Goal: Task Accomplishment & Management: Manage account settings

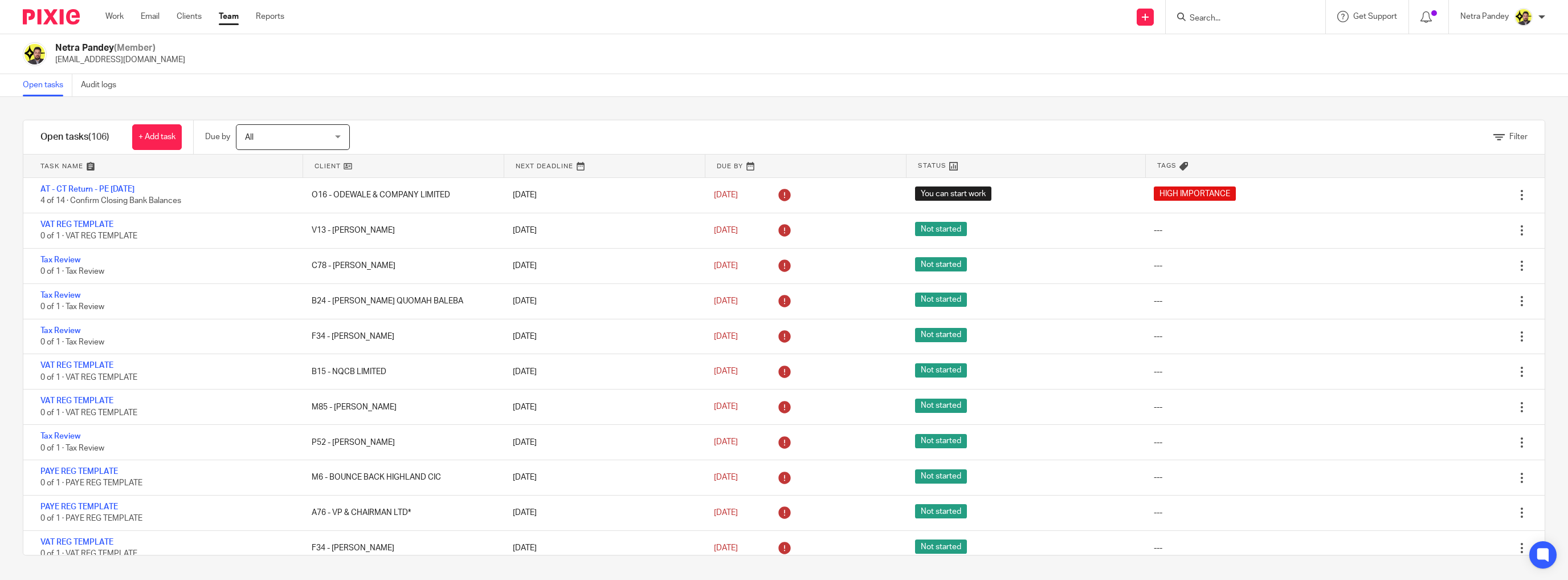
click at [227, 18] on link "Team" at bounding box center [229, 16] width 20 height 11
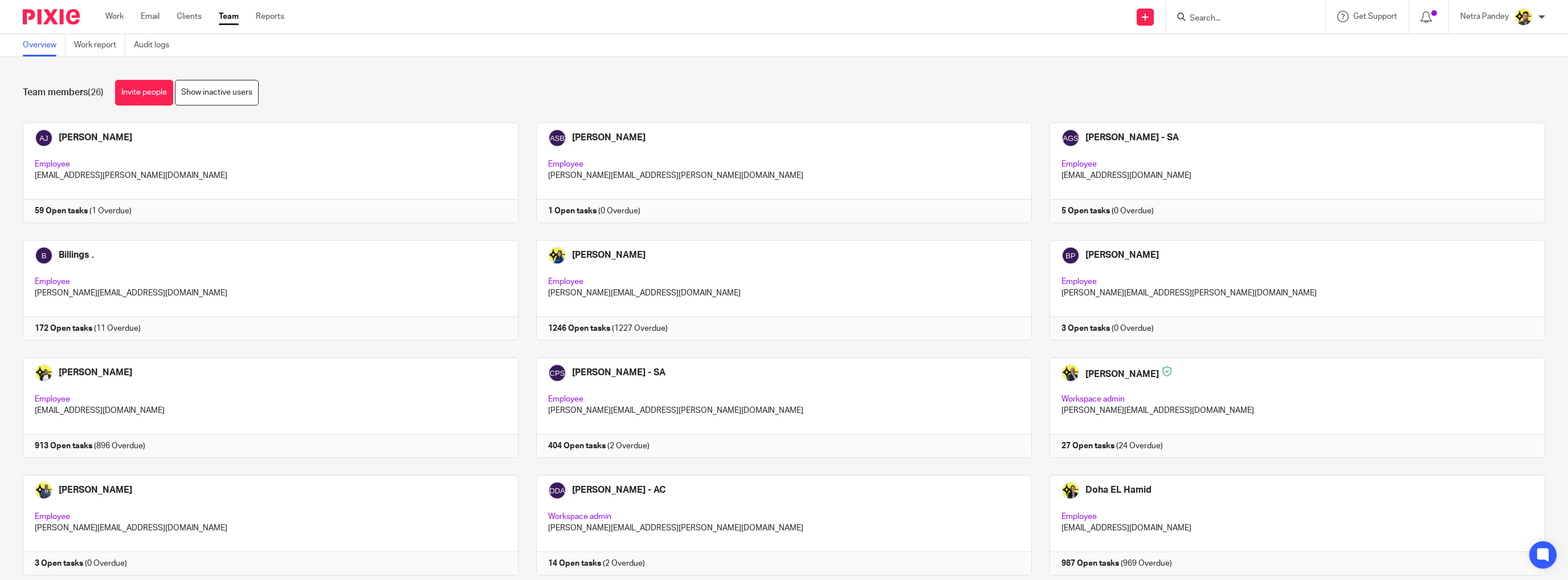
click at [52, 46] on link "Overview" at bounding box center [44, 45] width 43 height 22
click at [228, 15] on link "Team" at bounding box center [229, 16] width 20 height 11
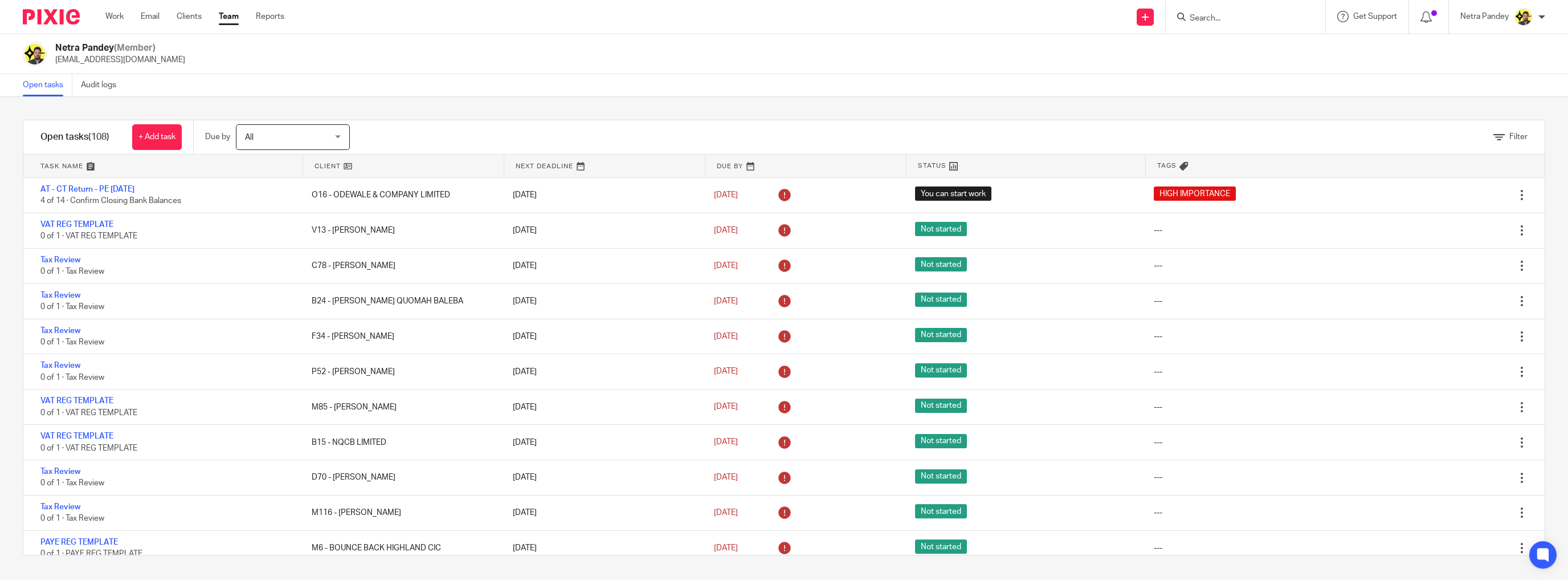
click at [1230, 17] on input "Search" at bounding box center [1239, 18] width 103 height 10
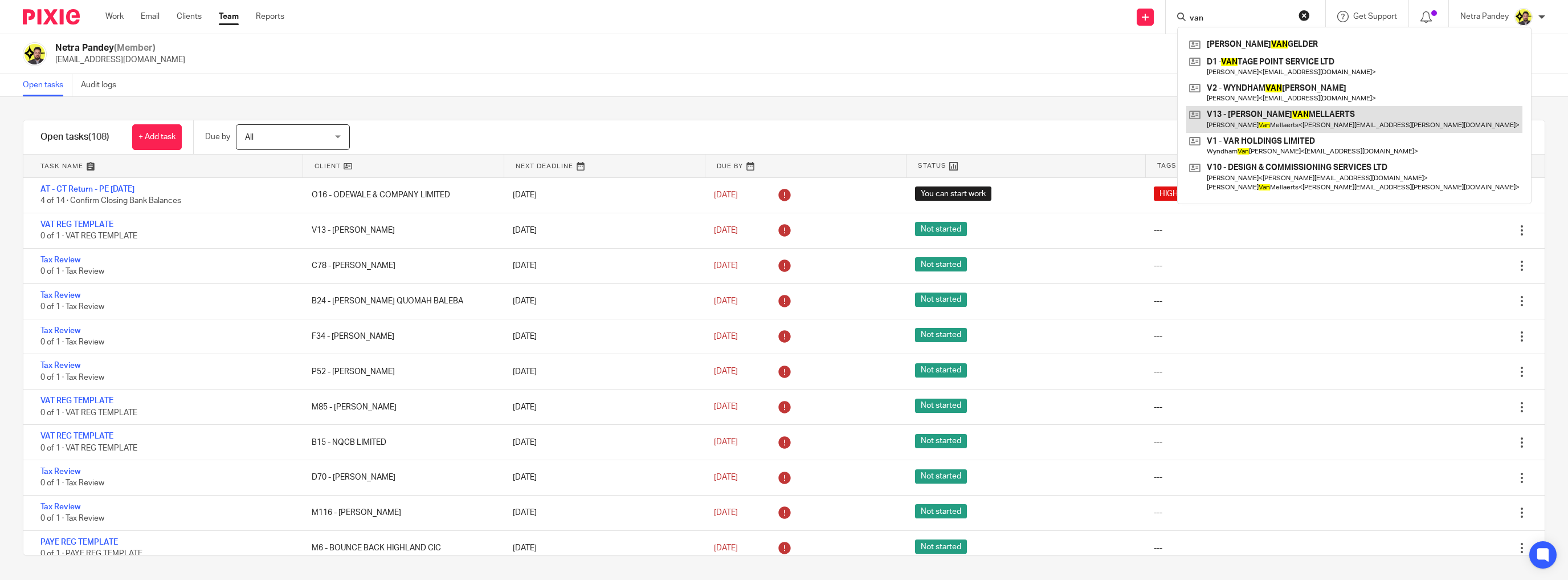
type input "van"
click at [1258, 116] on link at bounding box center [1354, 119] width 336 height 26
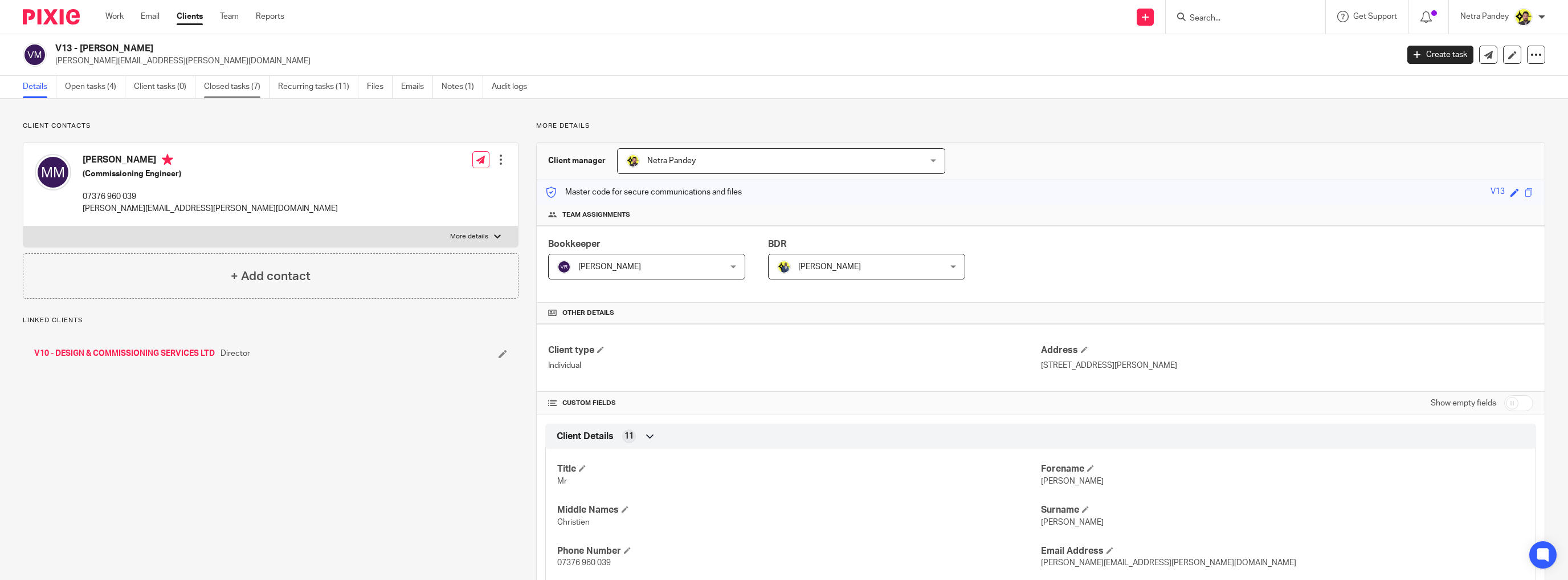
click at [237, 92] on link "Closed tasks (7)" at bounding box center [237, 87] width 65 height 22
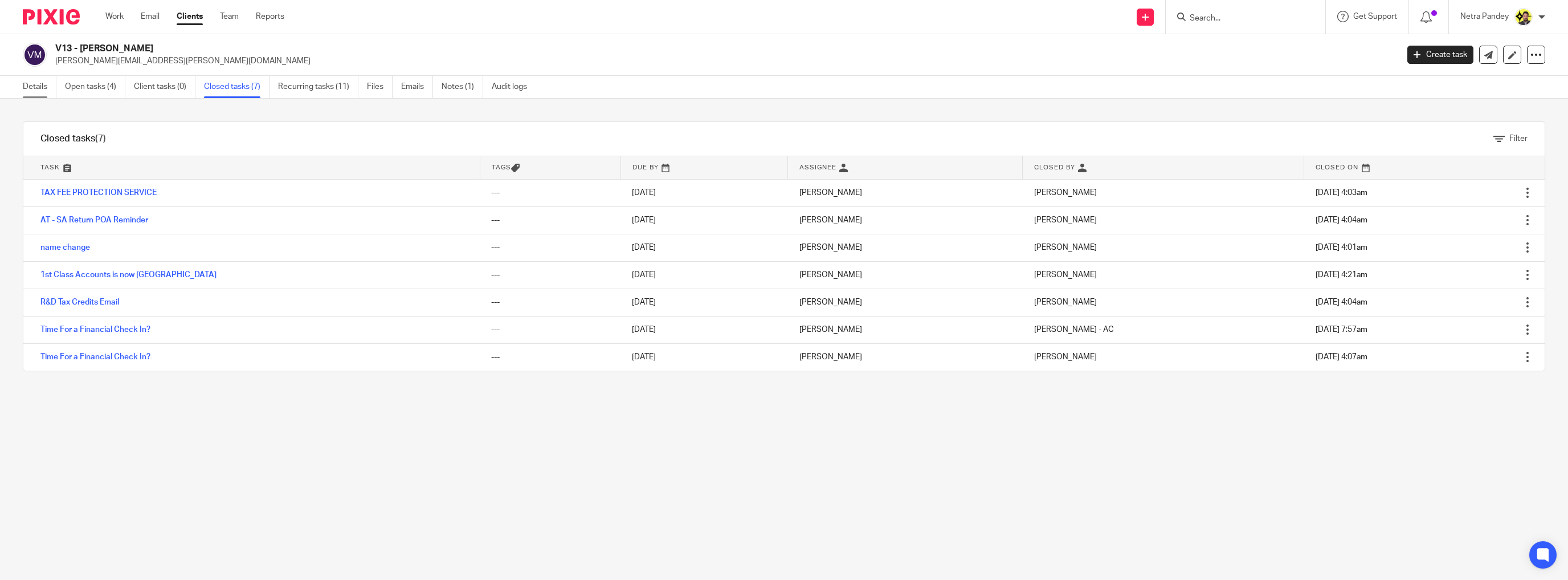
click at [51, 85] on link "Details" at bounding box center [40, 87] width 33 height 22
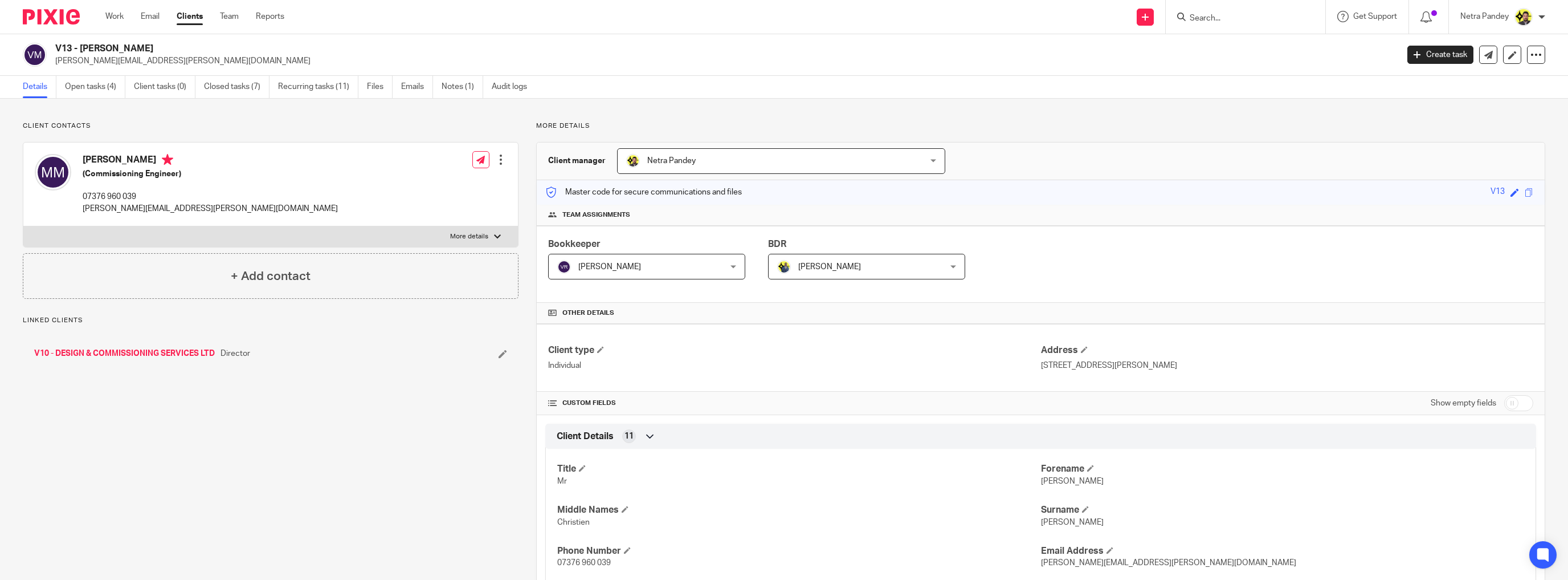
click at [103, 355] on link "V10 - DESIGN & COMMISSIONING SERVICES LTD" at bounding box center [124, 353] width 180 height 11
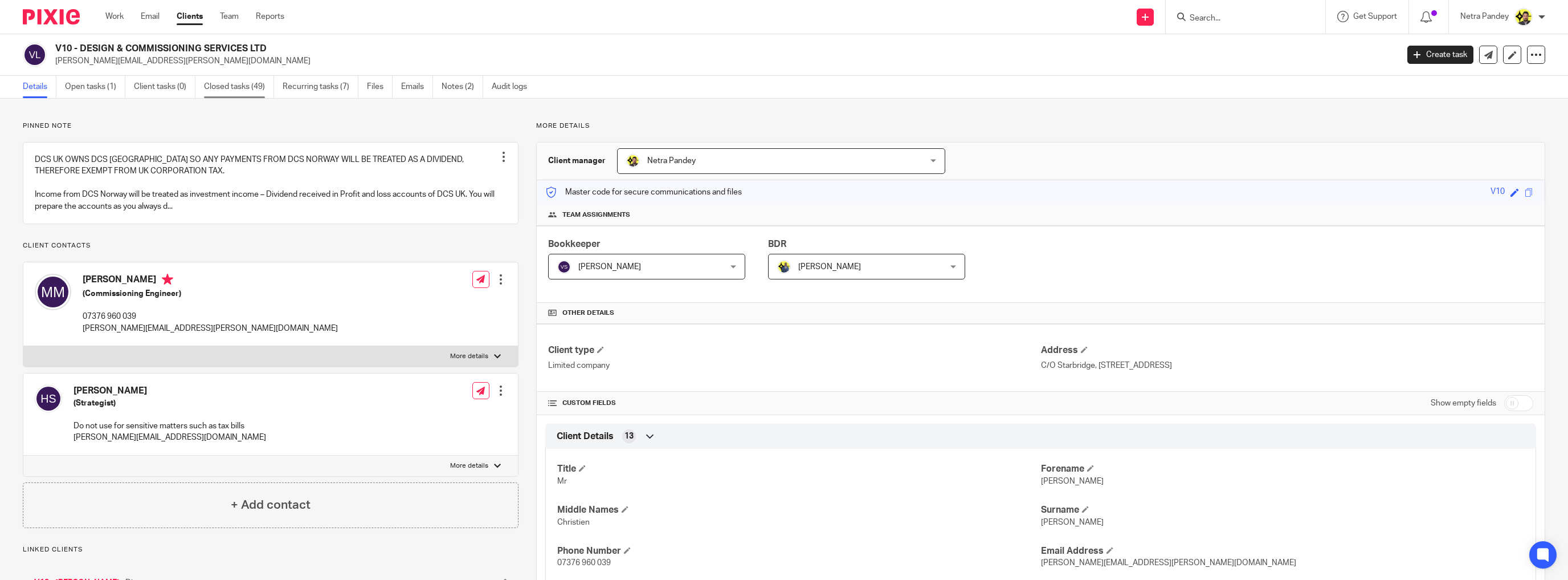
click at [210, 85] on link "Closed tasks (49)" at bounding box center [239, 87] width 70 height 22
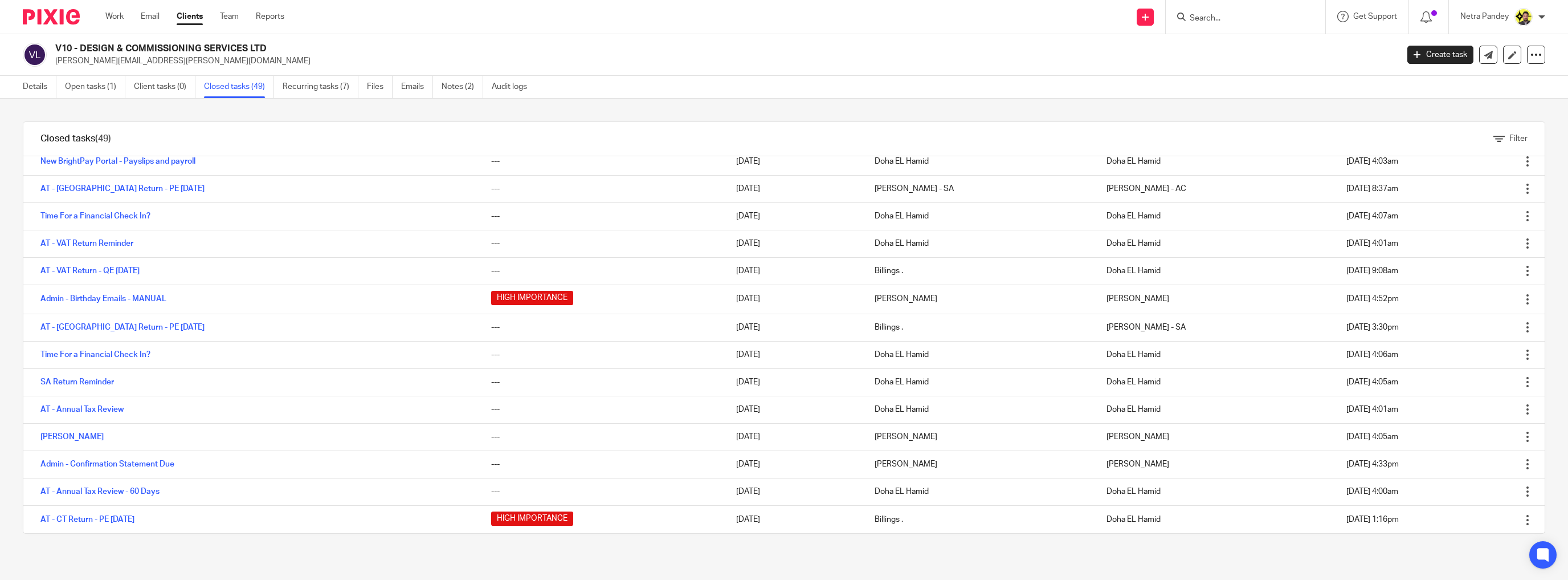
scroll to position [356, 0]
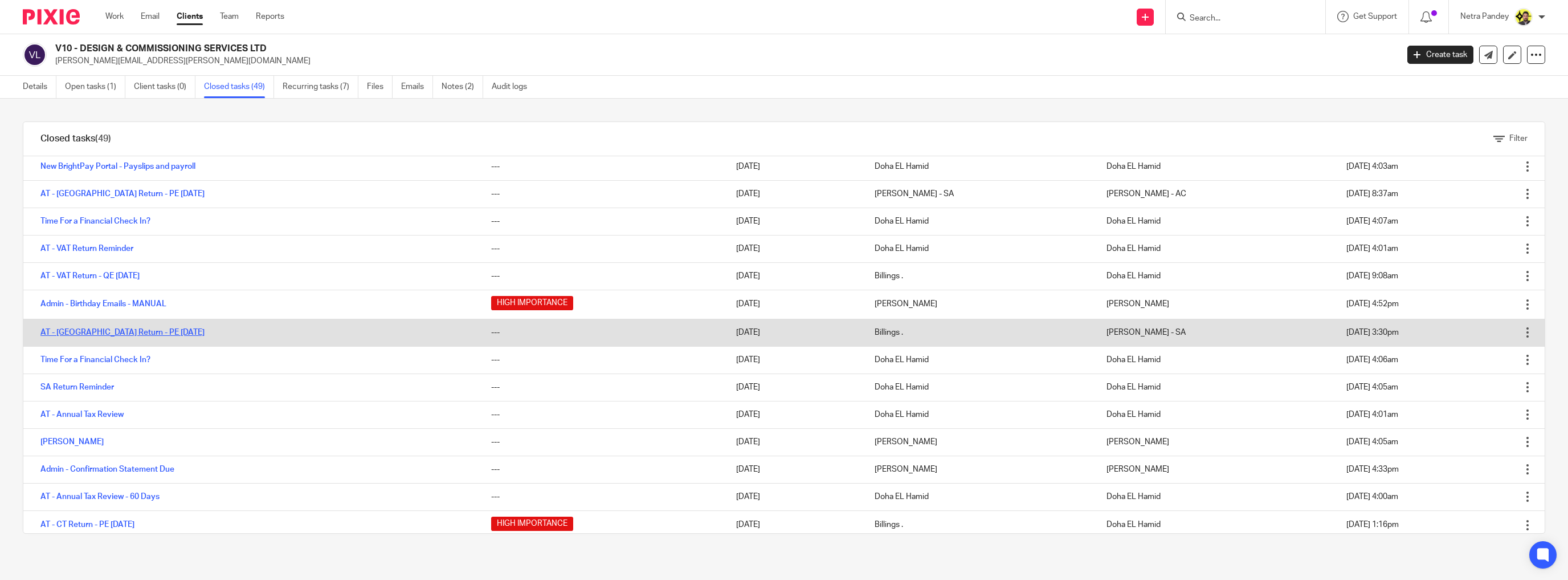
click at [104, 333] on link "AT - [GEOGRAPHIC_DATA] Return - PE [DATE]" at bounding box center [122, 332] width 164 height 8
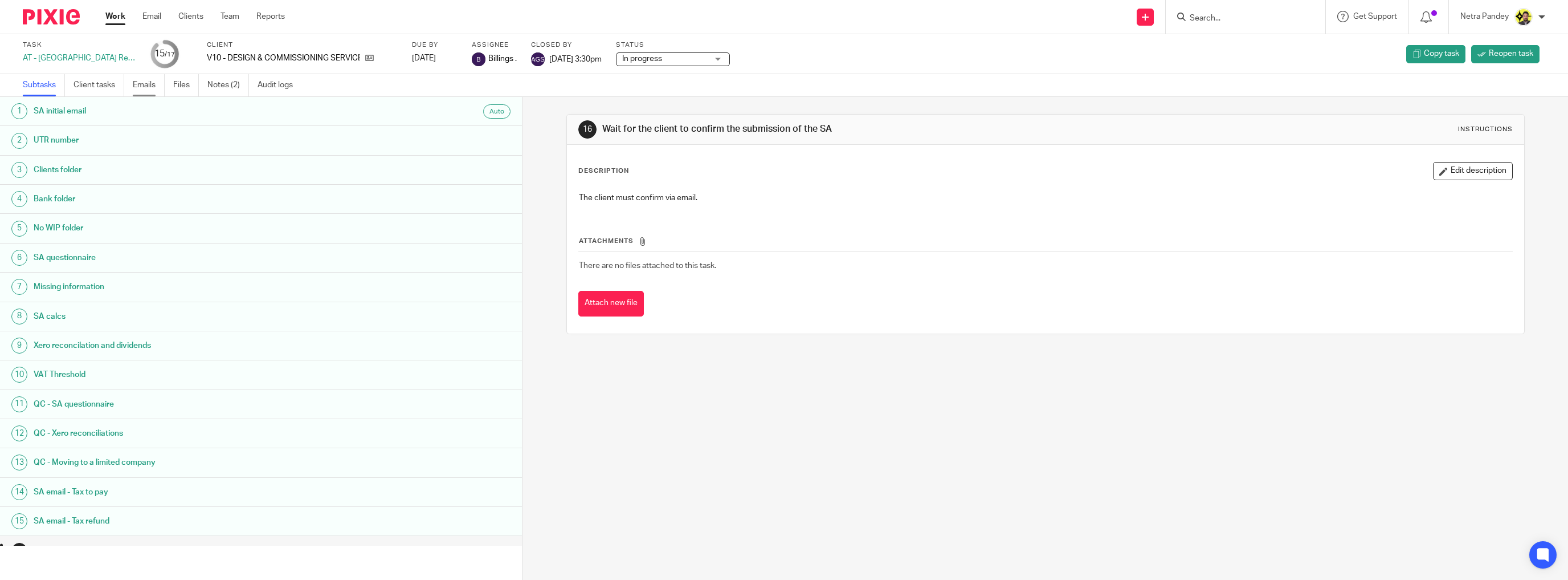
click at [146, 87] on link "Emails" at bounding box center [148, 84] width 32 height 22
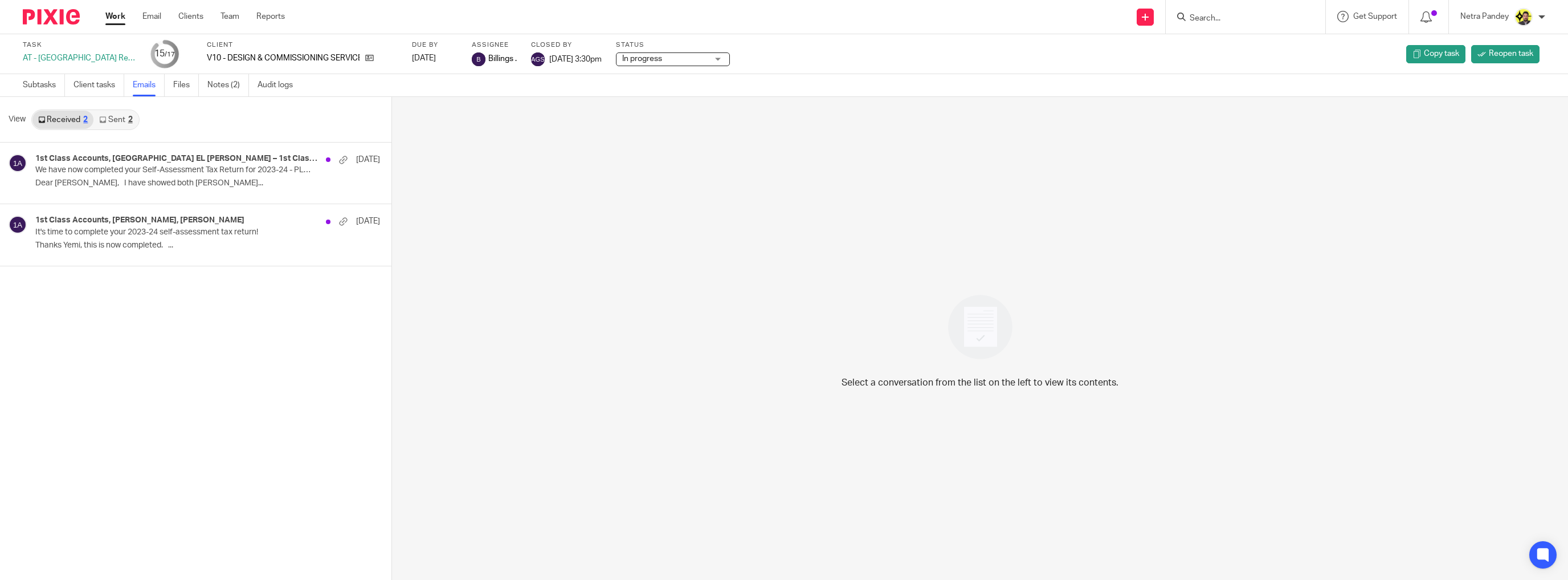
click at [120, 120] on link "Sent 2" at bounding box center [116, 120] width 44 height 18
click at [146, 169] on p "We have now completed your Self-Assessment Tax Return for 2023-24 - PLEASE CONF…" at bounding box center [159, 170] width 248 height 10
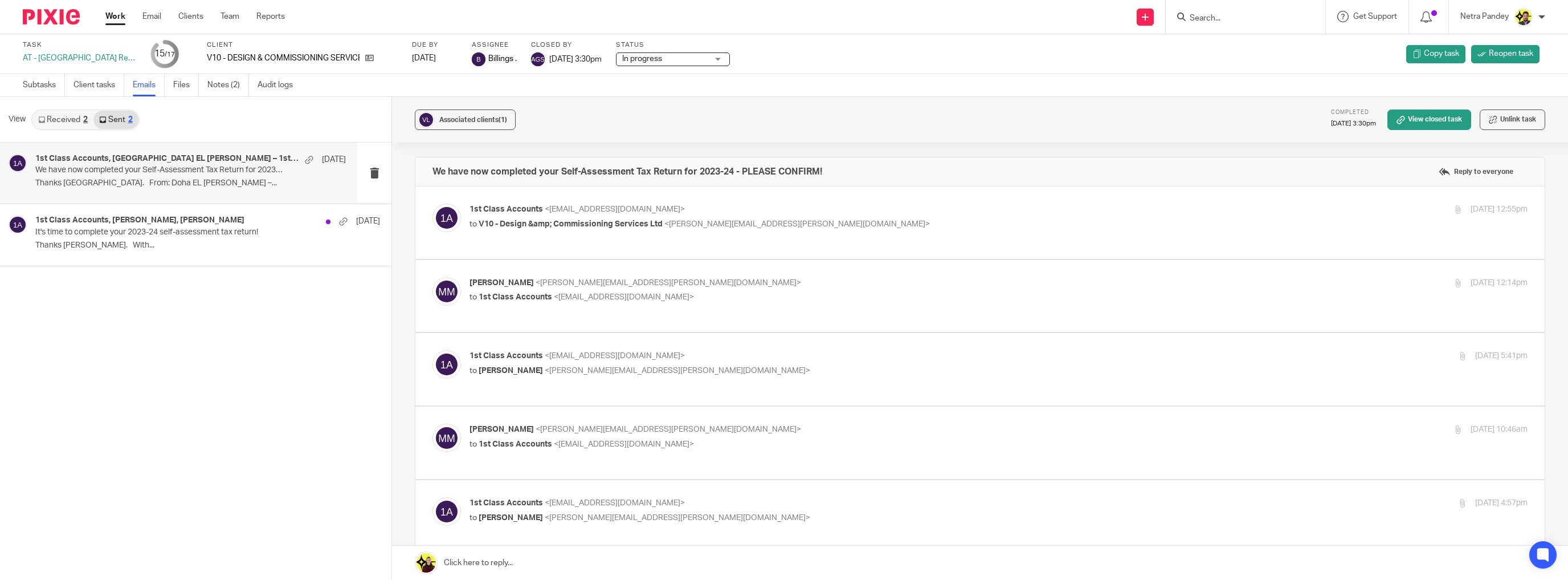
click at [598, 239] on div "1st Class Accounts <info@1stclassaccounts.co.uk> to V10 - Design &amp; Commissi…" at bounding box center [979, 222] width 1095 height 38
click at [684, 229] on div "1st Class Accounts <info@1stclassaccounts.co.uk> to V10 - Design &amp; Commissi…" at bounding box center [998, 217] width 1058 height 28
checkbox input "true"
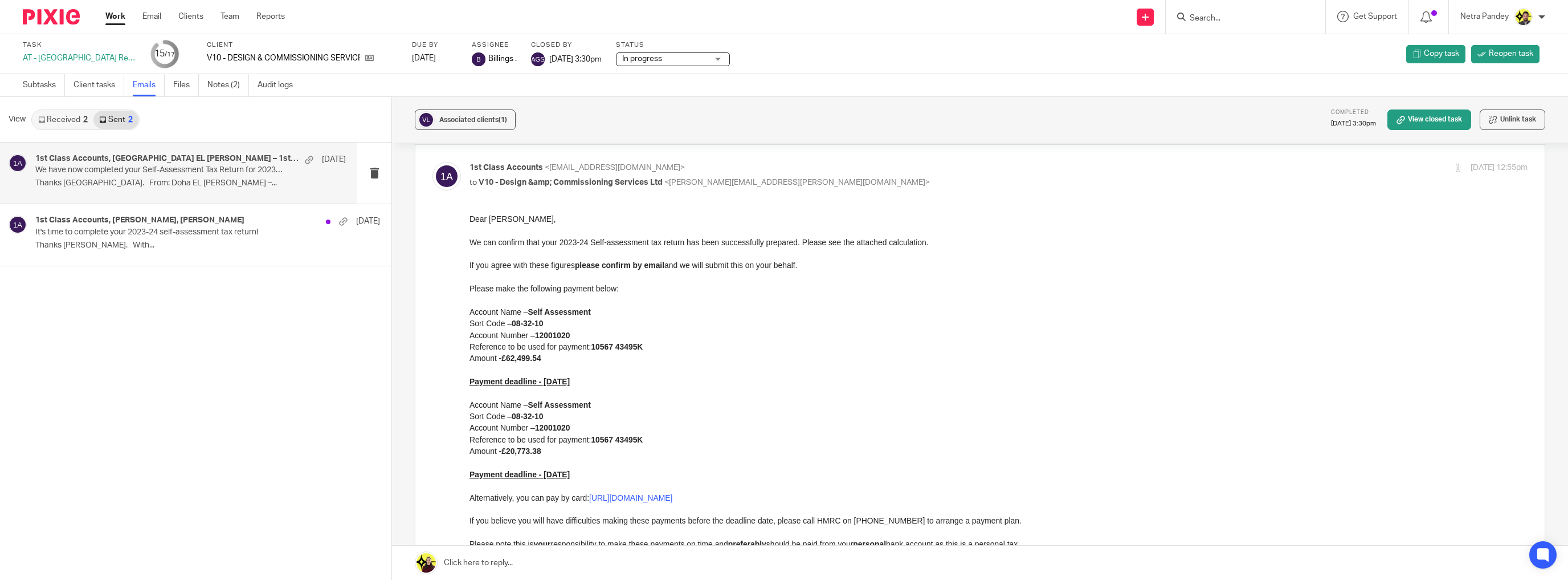
scroll to position [91, 0]
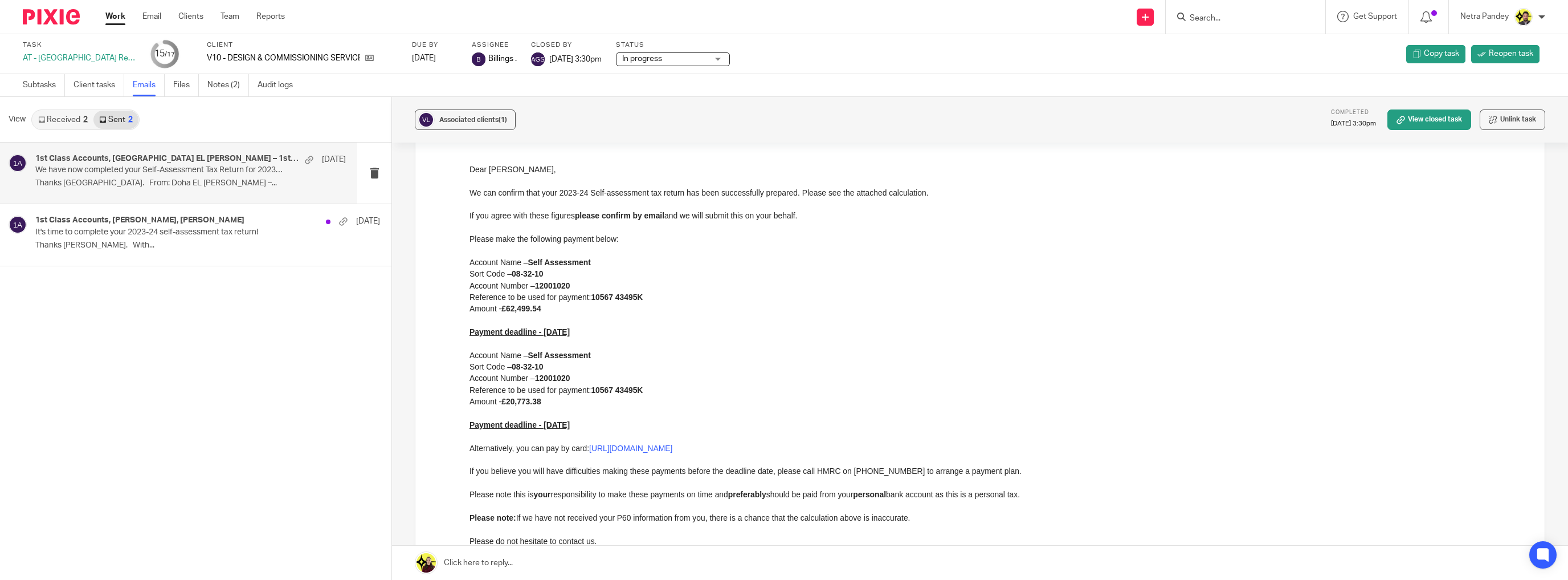
drag, startPoint x: 559, startPoint y: 400, endPoint x: 934, endPoint y: 517, distance: 392.8
click at [469, 354] on html "Dear Marcel, We can confirm that your 2023-24 Self-assessment tax return has be…" at bounding box center [998, 378] width 1058 height 430
copy div "Account Name – Self Assessment Sort Code – 08-32-10 Account Number – 12001020 R…"
click at [587, 314] on p "Amount - £62,499.54" at bounding box center [998, 308] width 1058 height 11
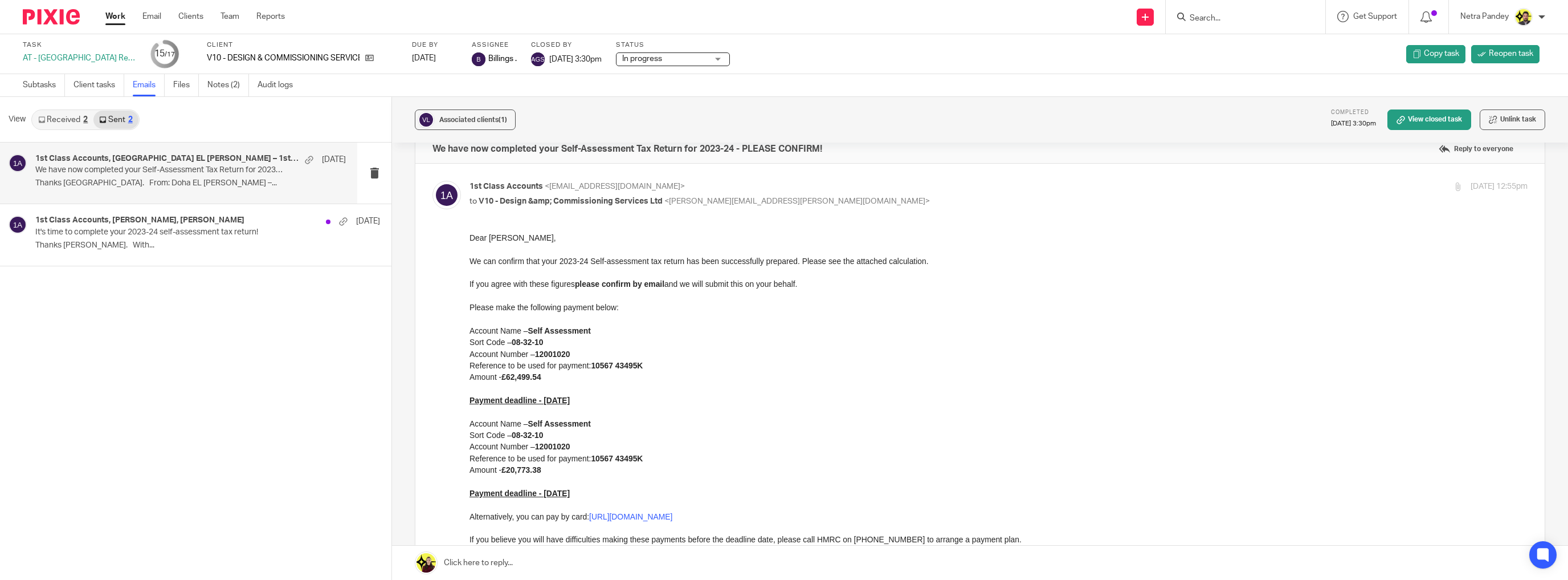
scroll to position [0, 0]
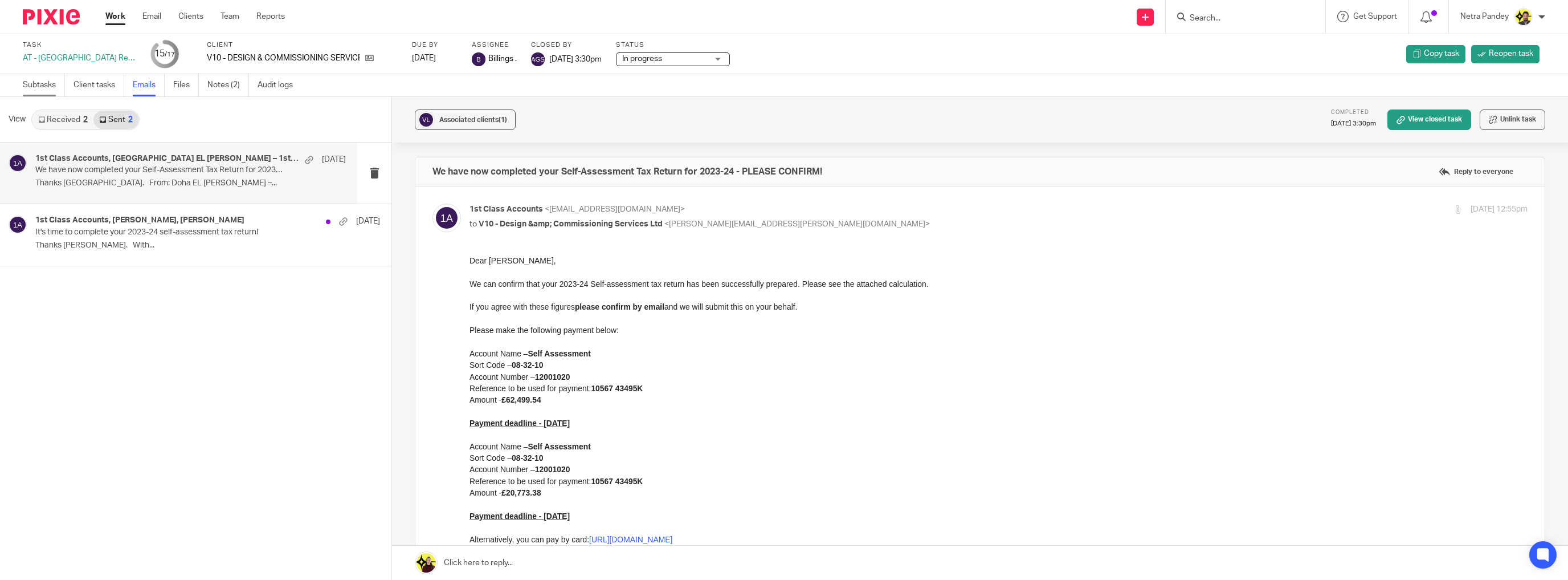
click at [40, 87] on link "Subtasks" at bounding box center [43, 84] width 42 height 22
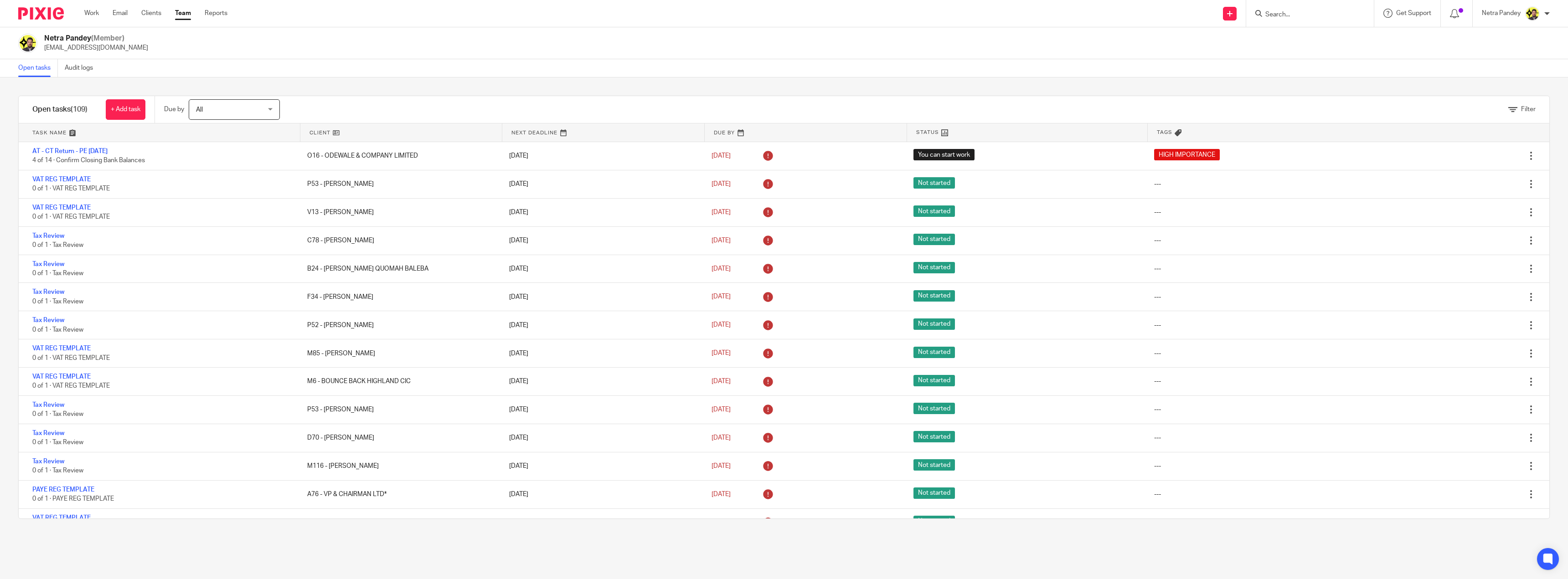
click at [1304, 12] on input "Search" at bounding box center [1305, 15] width 82 height 8
type input "P46"
click at [1312, 36] on link at bounding box center [1339, 39] width 154 height 21
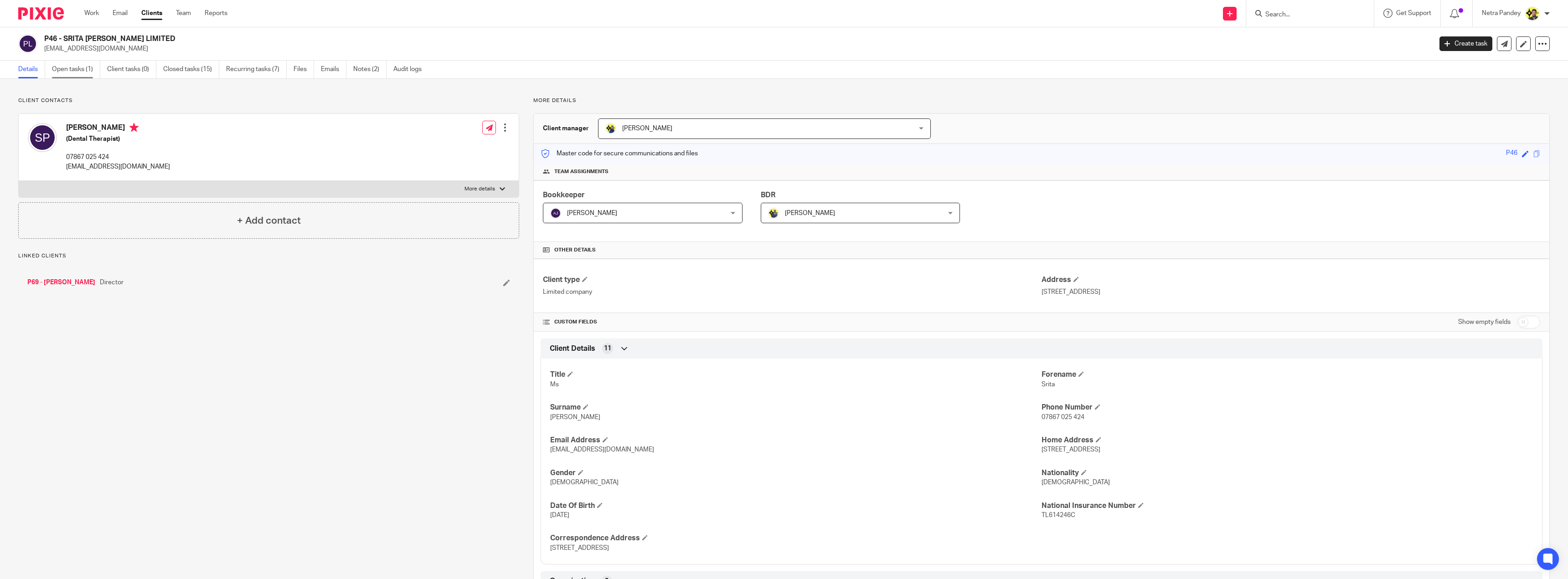
click at [85, 68] on link "Open tasks (1)" at bounding box center [75, 69] width 48 height 18
click at [195, 66] on link "Closed tasks (15)" at bounding box center [191, 69] width 56 height 18
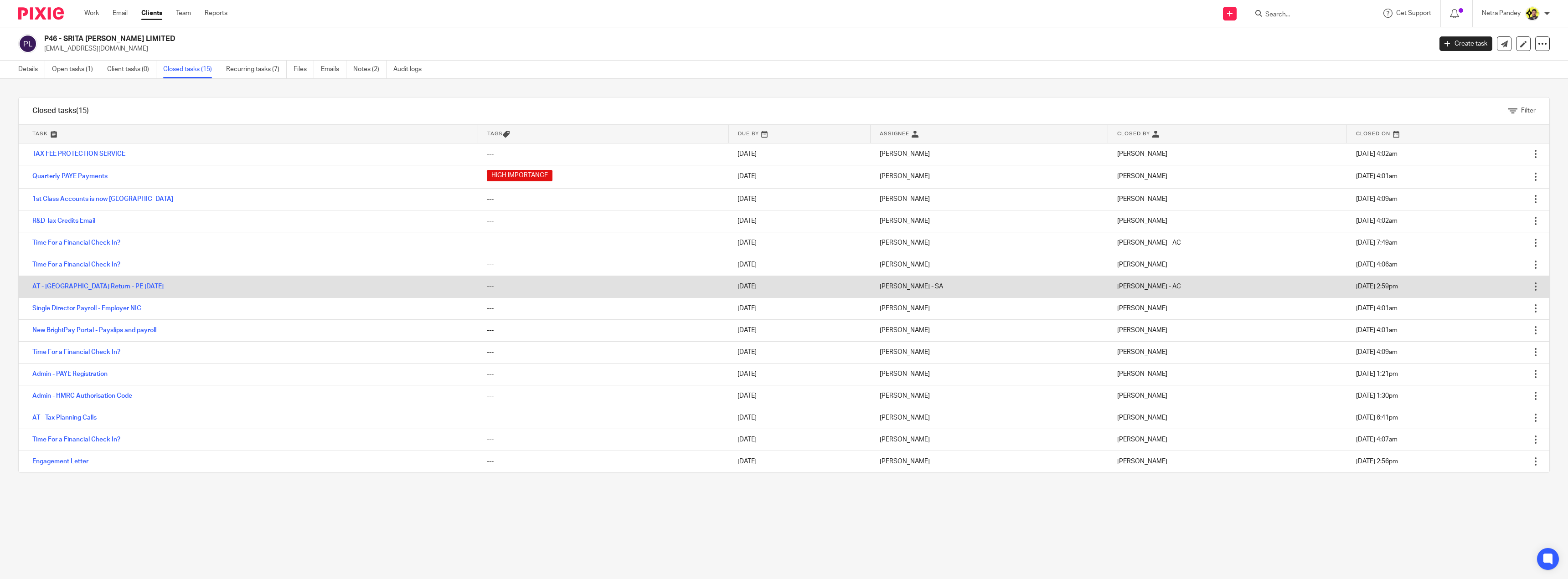
click at [91, 284] on link "AT - [GEOGRAPHIC_DATA] Return - PE [DATE]" at bounding box center [98, 286] width 131 height 6
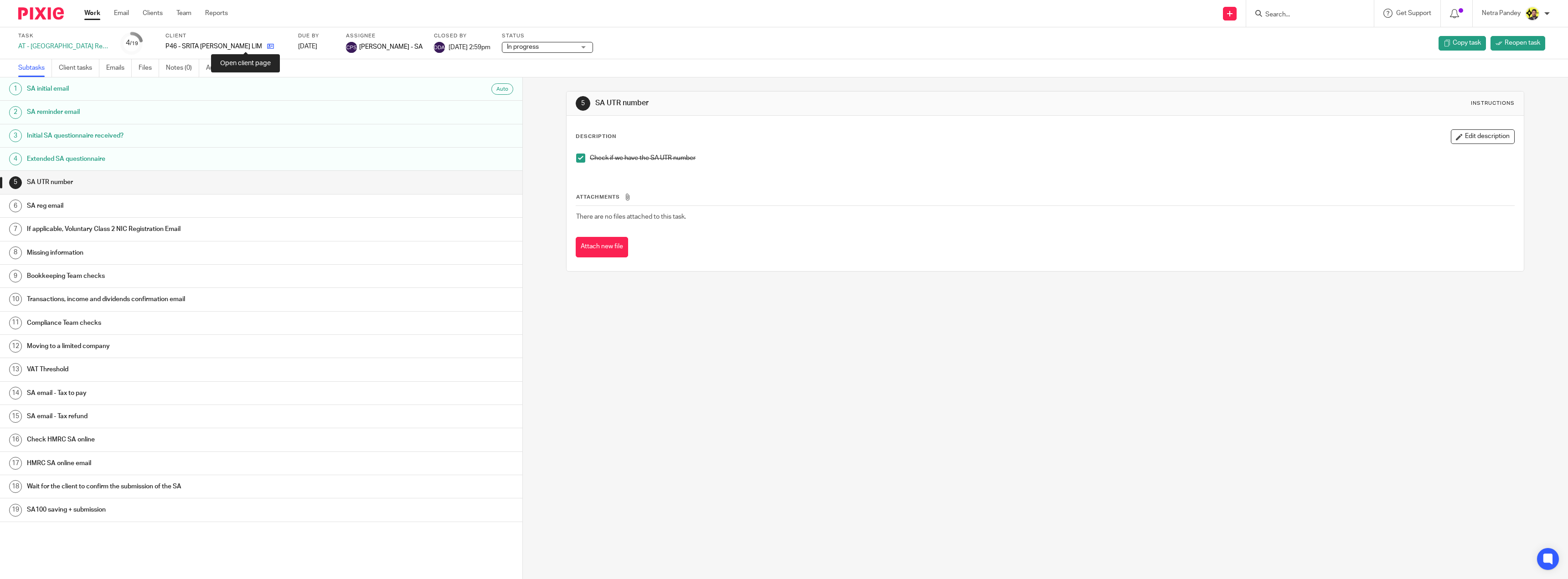
click at [267, 46] on icon at bounding box center [270, 46] width 7 height 7
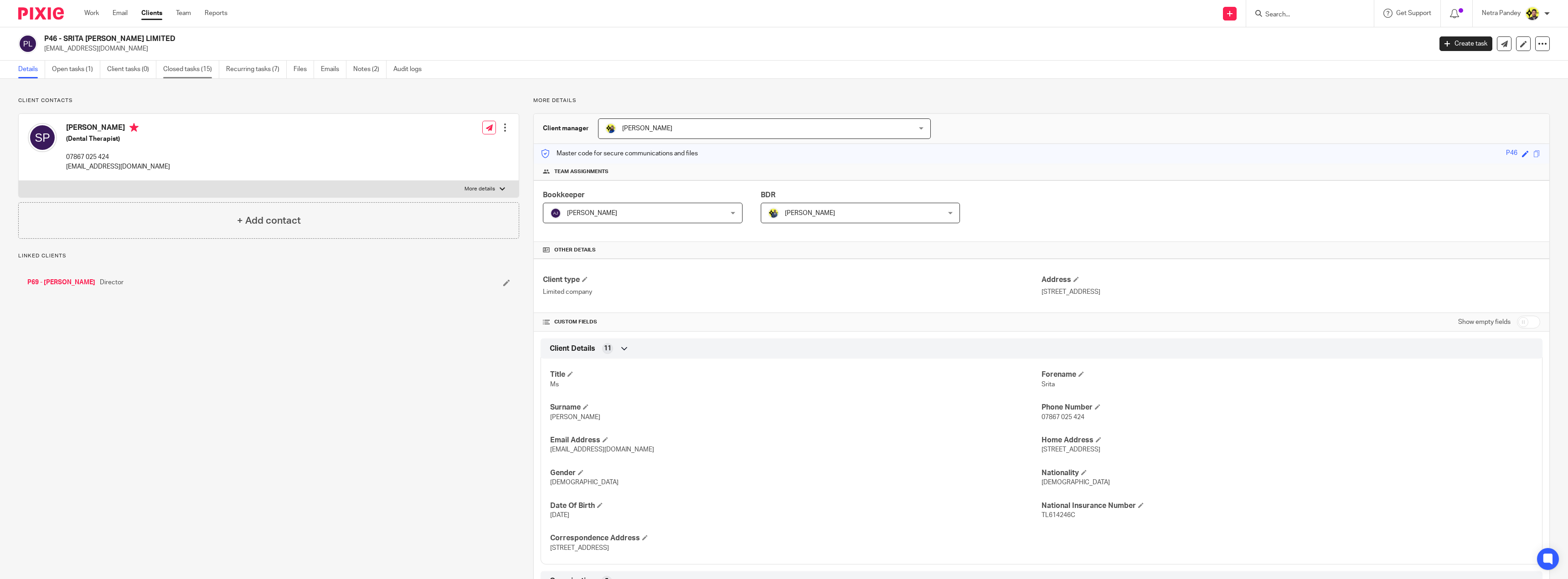
click at [188, 71] on link "Closed tasks (15)" at bounding box center [191, 69] width 56 height 18
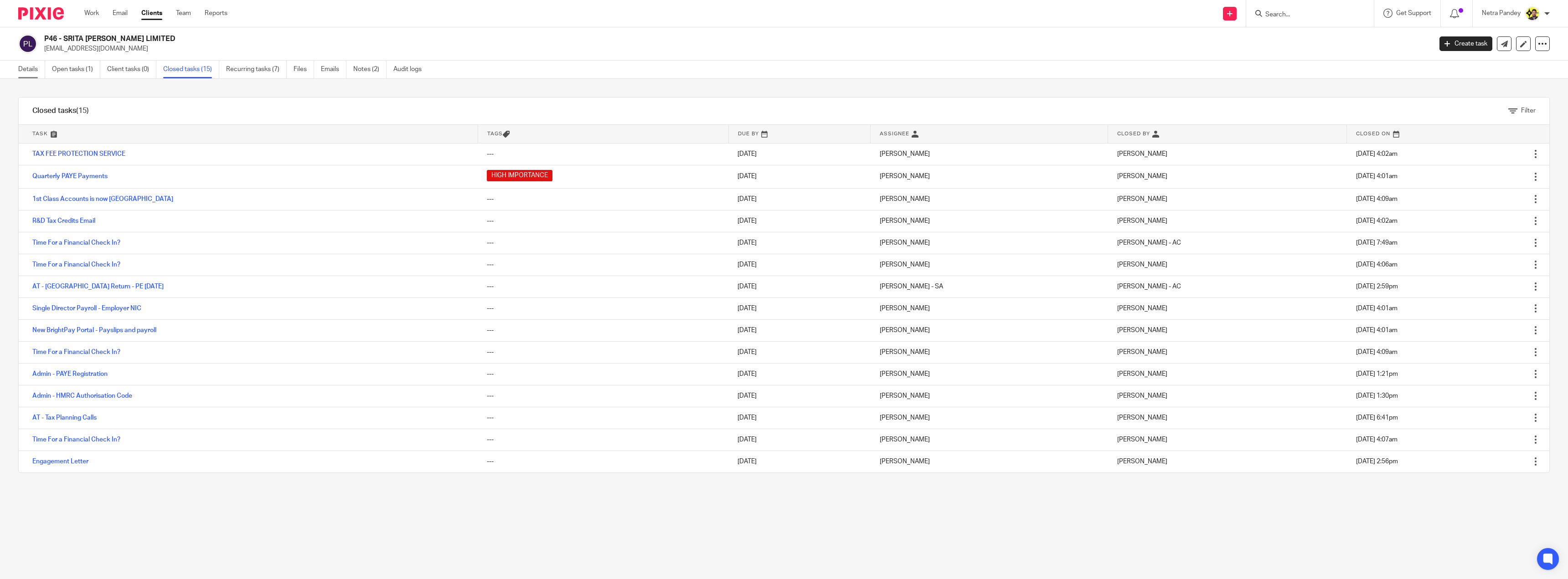
click at [24, 71] on link "Details" at bounding box center [32, 69] width 27 height 18
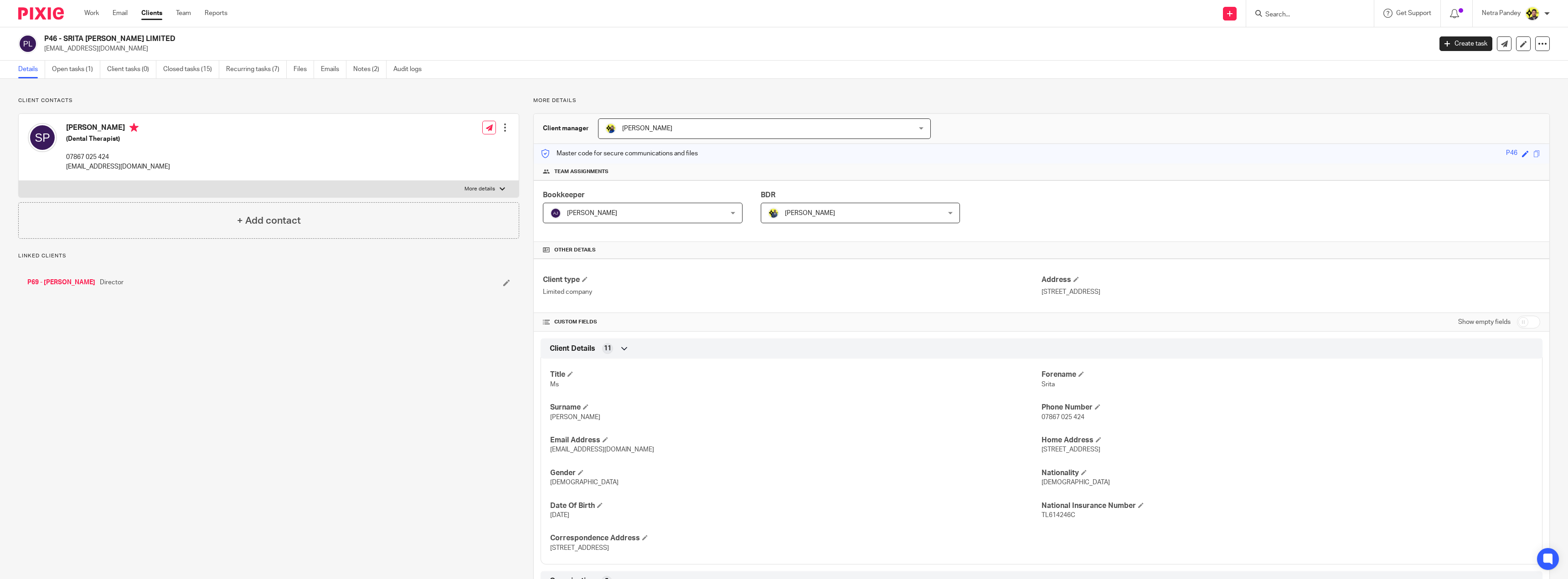
click at [63, 283] on link "P69 - [PERSON_NAME]" at bounding box center [61, 282] width 68 height 9
click at [86, 68] on link "Open tasks (5)" at bounding box center [75, 69] width 48 height 18
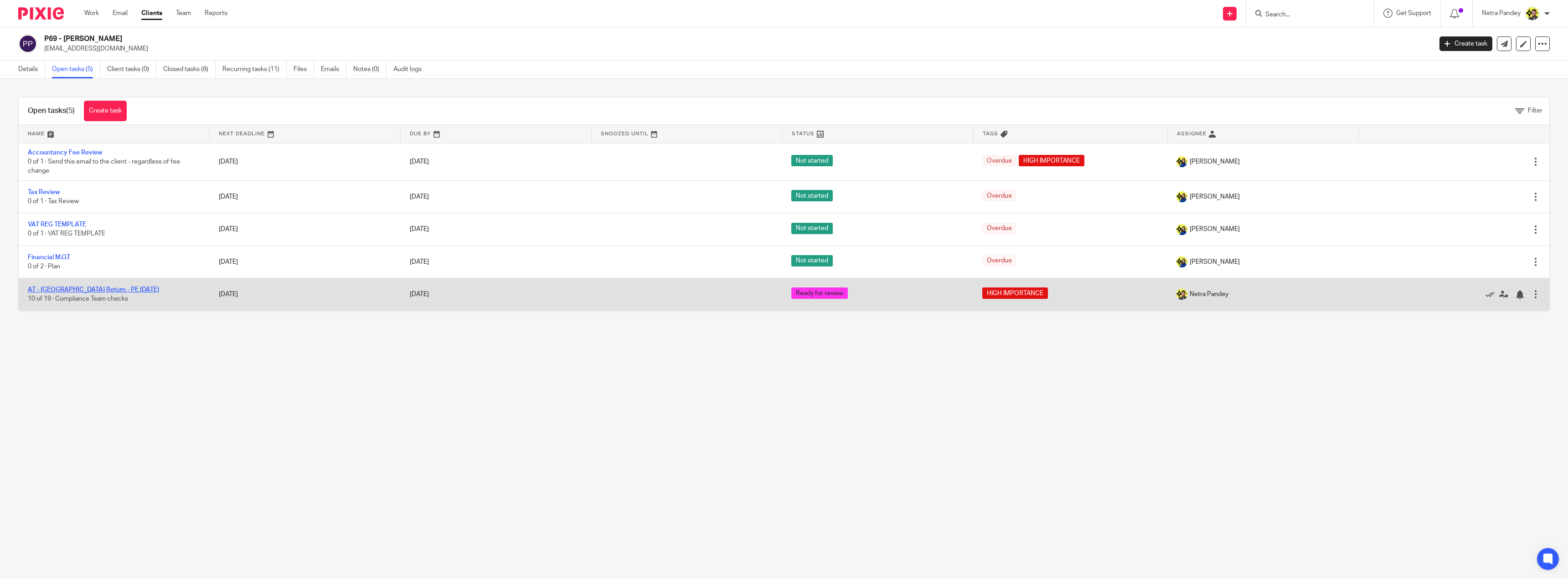
click at [85, 288] on link "AT - [GEOGRAPHIC_DATA] Return - PE [DATE]" at bounding box center [94, 290] width 131 height 6
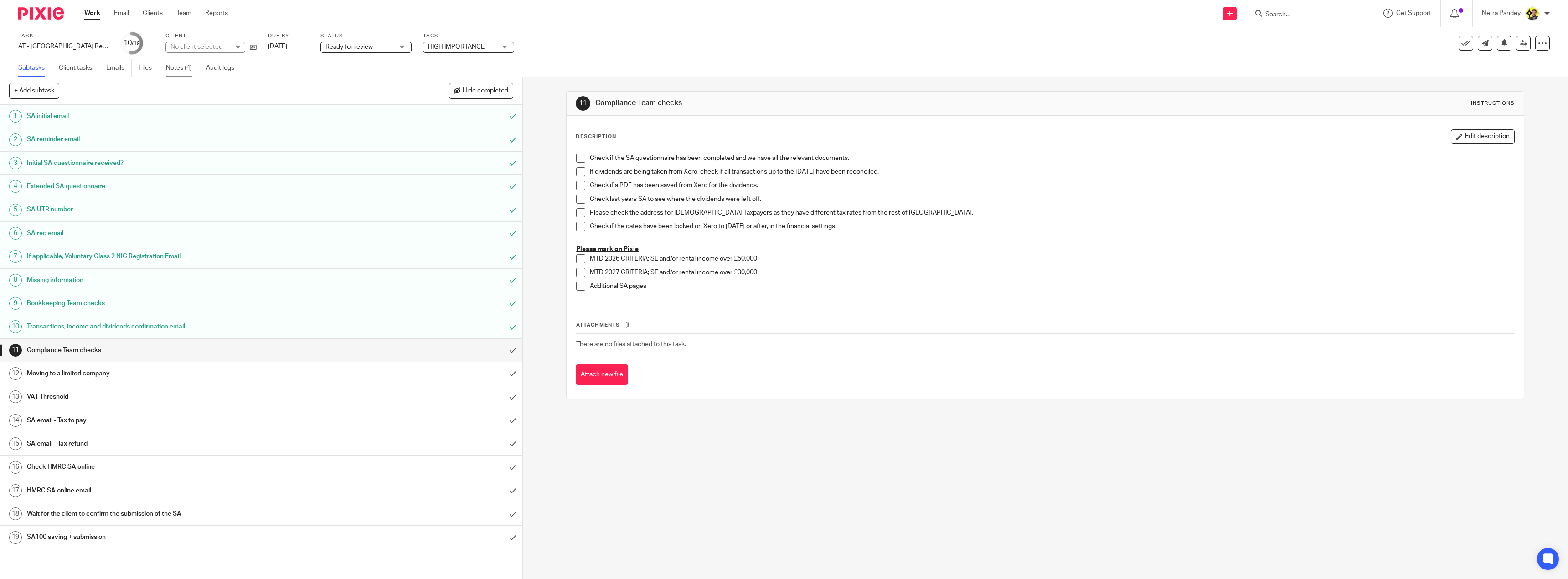
click at [172, 69] on link "Notes (4)" at bounding box center [183, 68] width 33 height 18
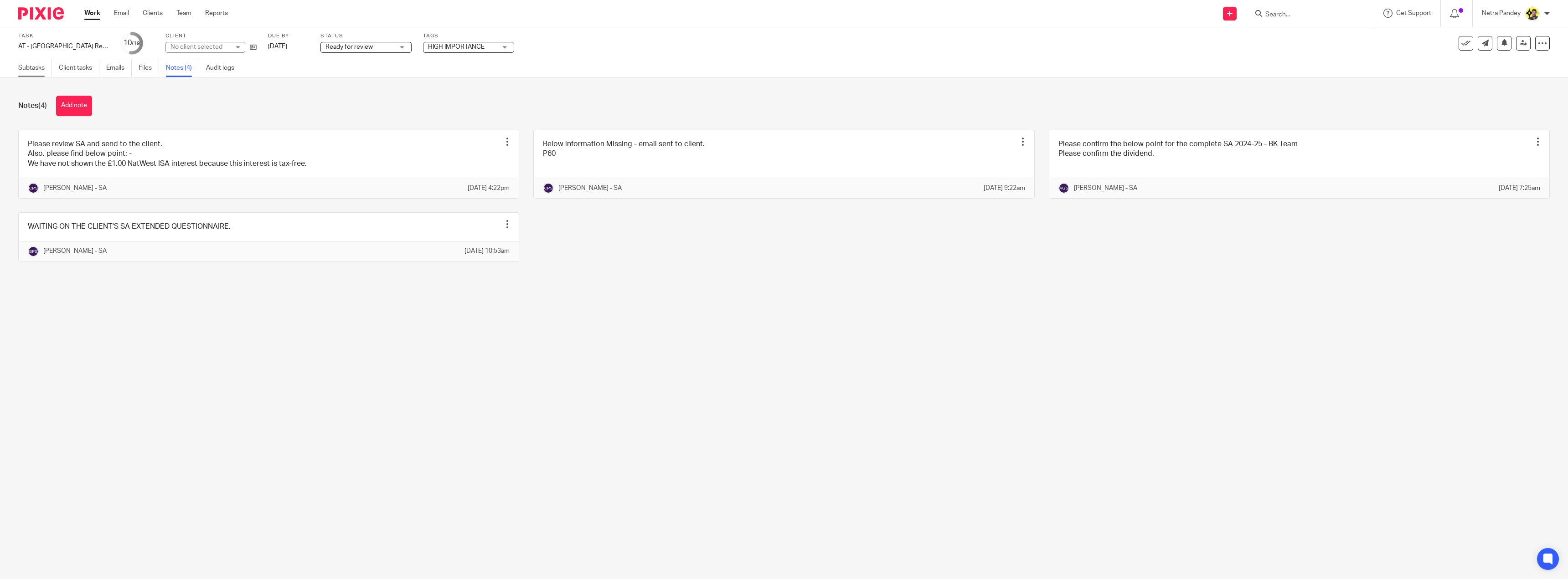
click at [32, 69] on link "Subtasks" at bounding box center [35, 68] width 33 height 18
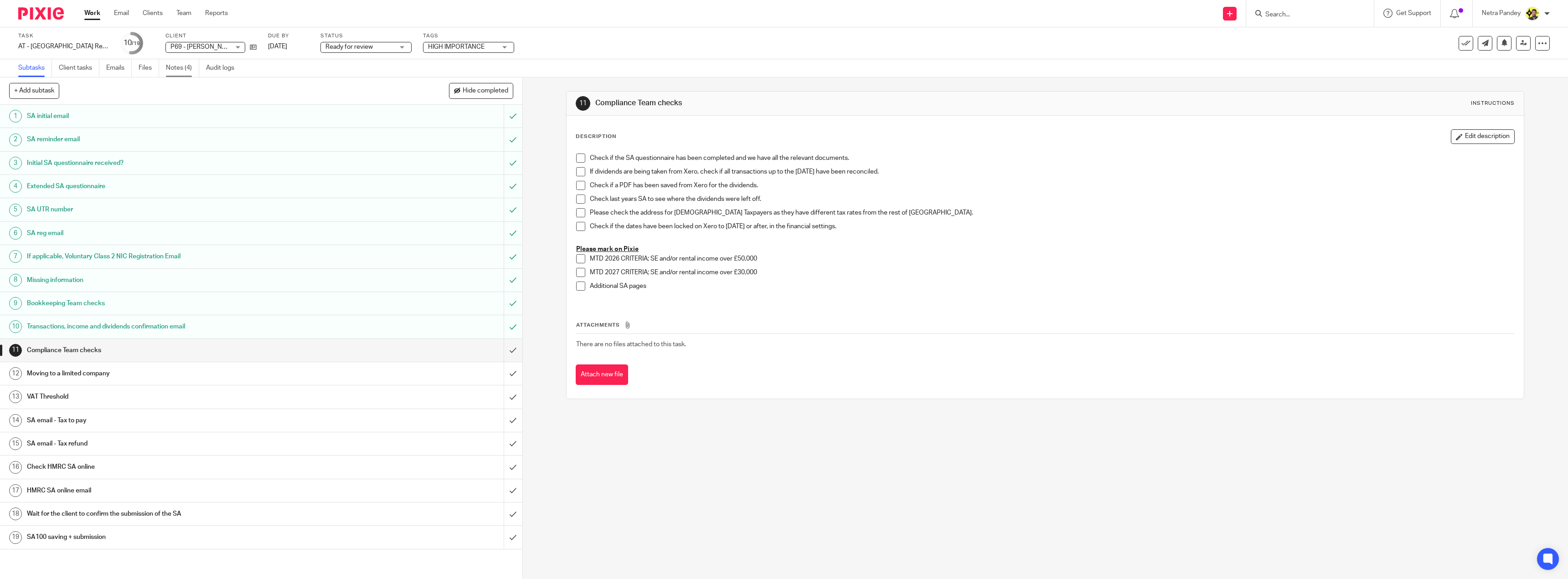
click at [187, 64] on link "Notes (4)" at bounding box center [183, 68] width 33 height 18
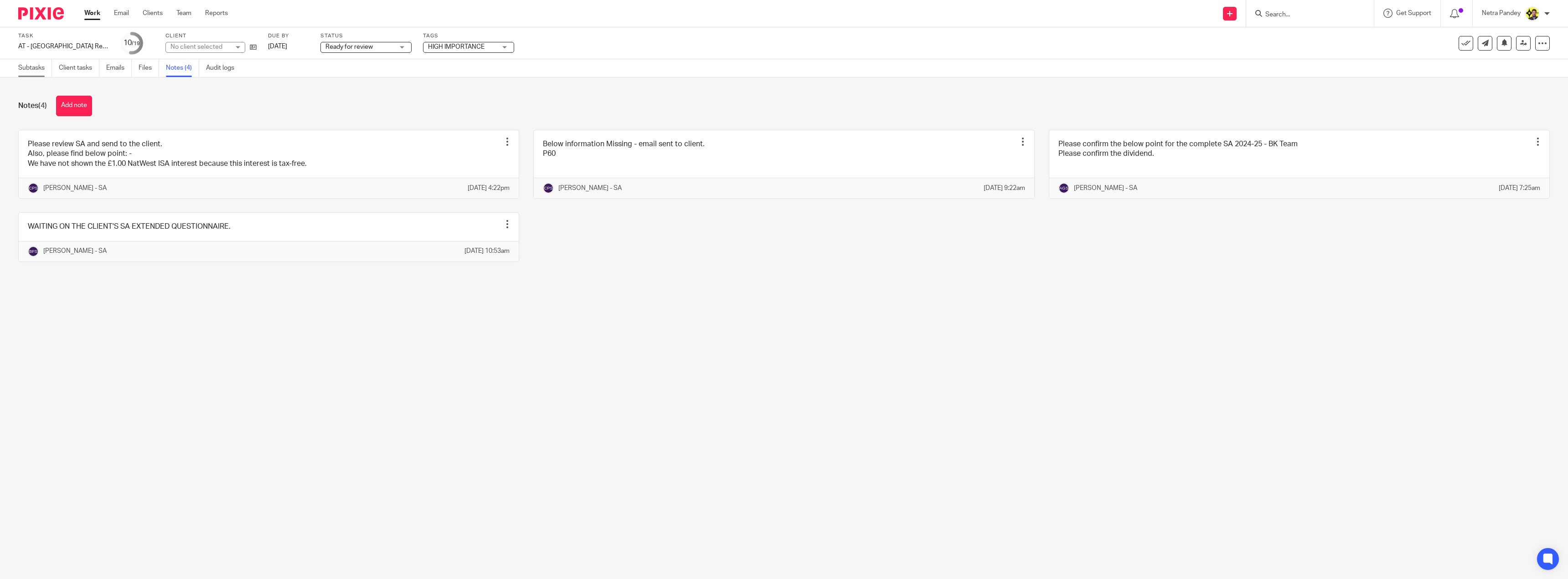
click at [33, 70] on link "Subtasks" at bounding box center [35, 68] width 33 height 18
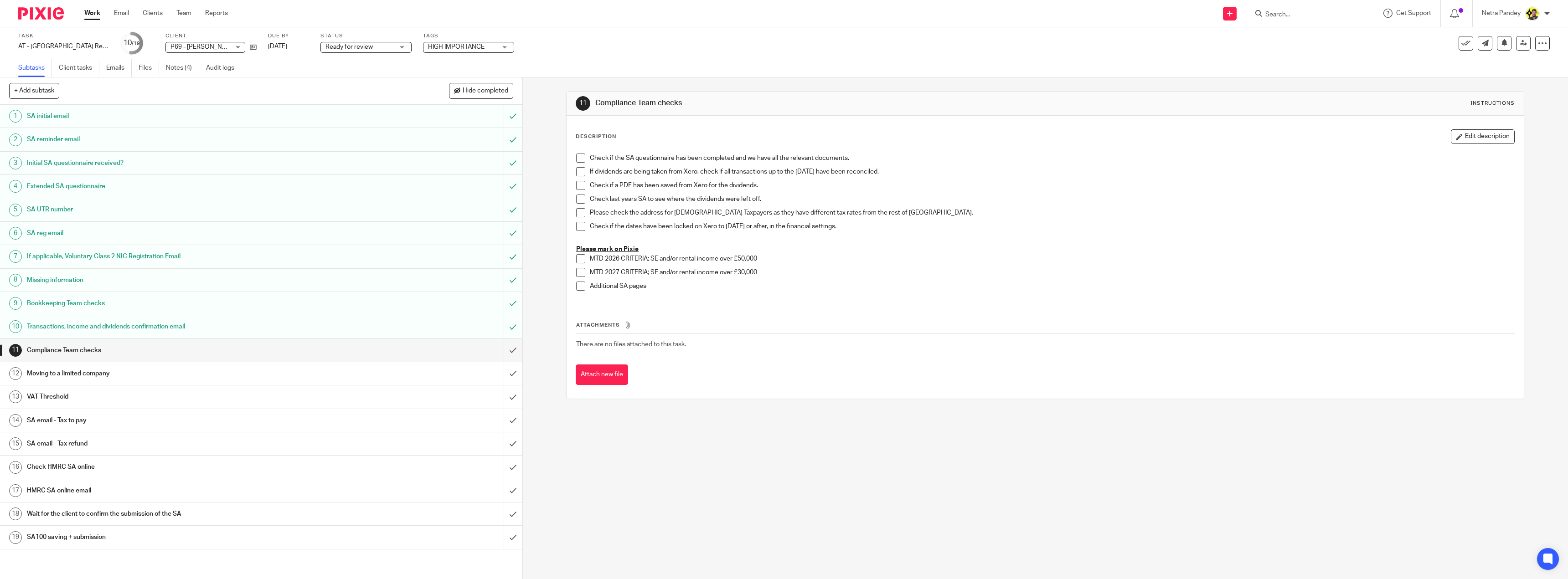
click at [576, 159] on span at bounding box center [581, 158] width 9 height 9
click at [576, 170] on span at bounding box center [581, 172] width 9 height 9
click at [580, 183] on span at bounding box center [581, 185] width 9 height 9
click at [579, 199] on span at bounding box center [581, 199] width 9 height 9
click at [579, 209] on span at bounding box center [581, 212] width 9 height 9
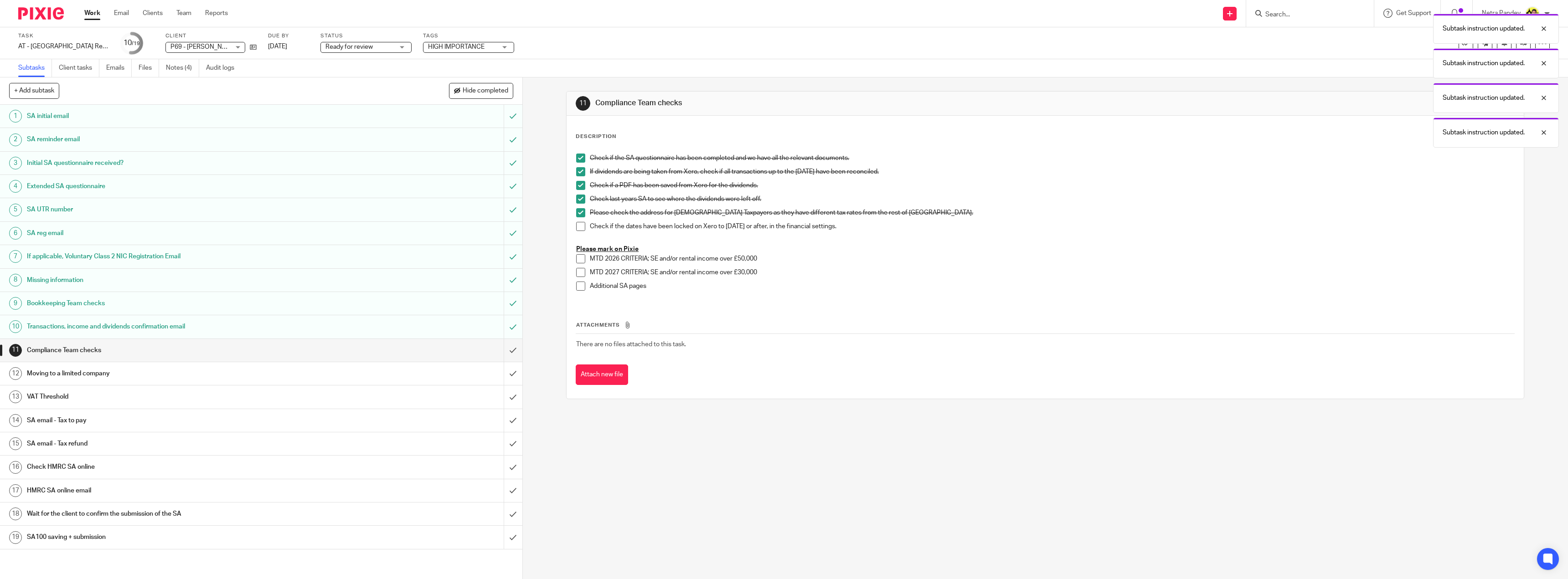
click at [576, 226] on span at bounding box center [581, 226] width 9 height 9
click at [576, 274] on span at bounding box center [581, 272] width 9 height 9
click at [511, 350] on input "submit" at bounding box center [261, 350] width 522 height 23
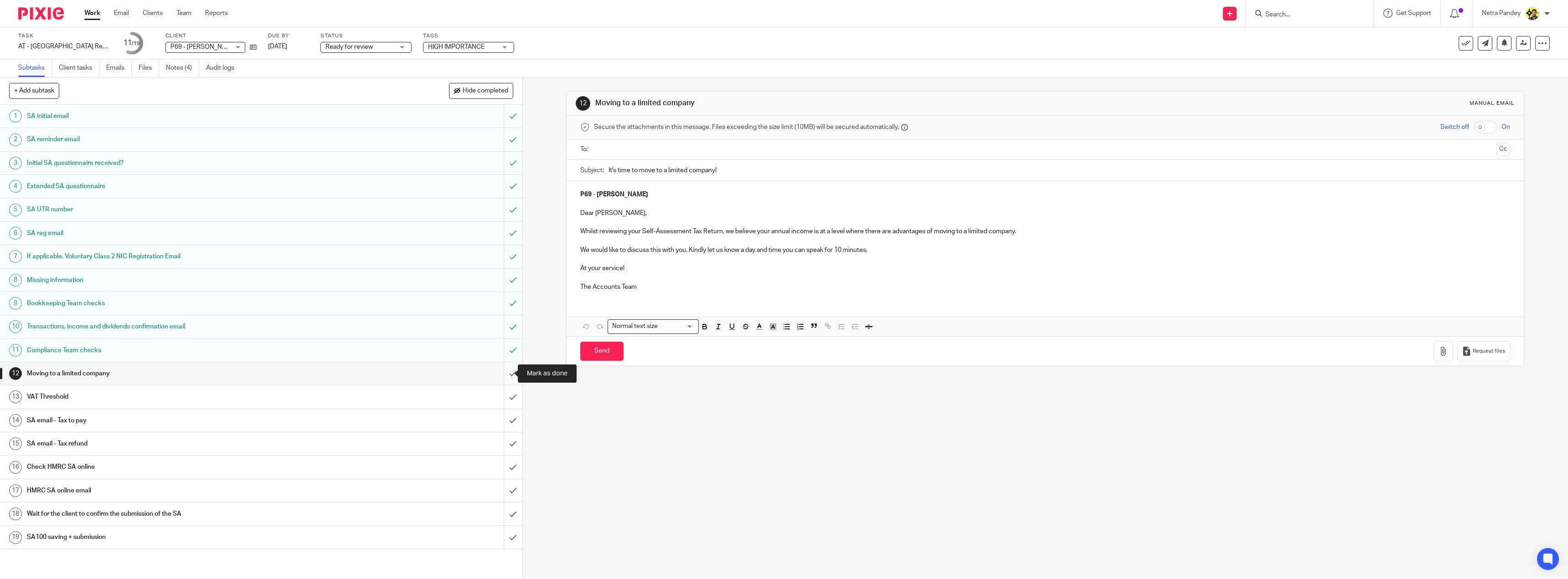
click at [502, 372] on input "submit" at bounding box center [261, 373] width 522 height 23
click at [505, 394] on input "submit" at bounding box center [261, 397] width 522 height 23
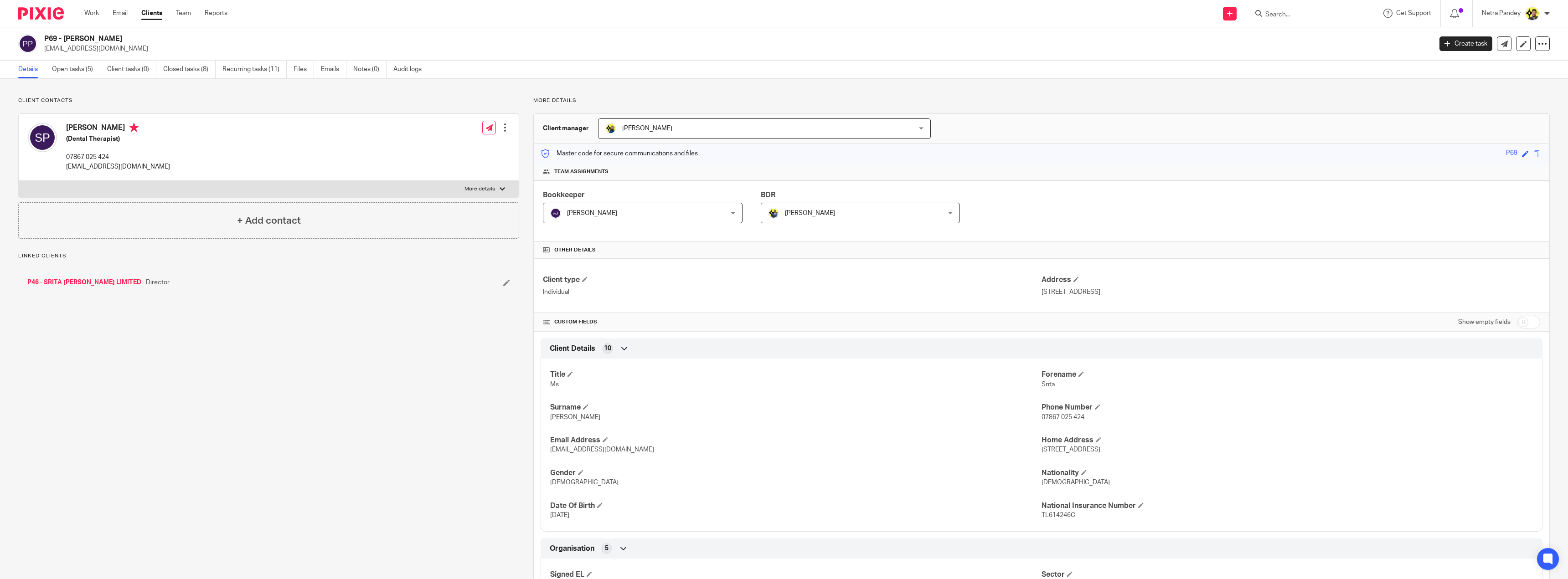
click at [1523, 318] on input "checkbox" at bounding box center [1528, 322] width 23 height 13
checkbox input "true"
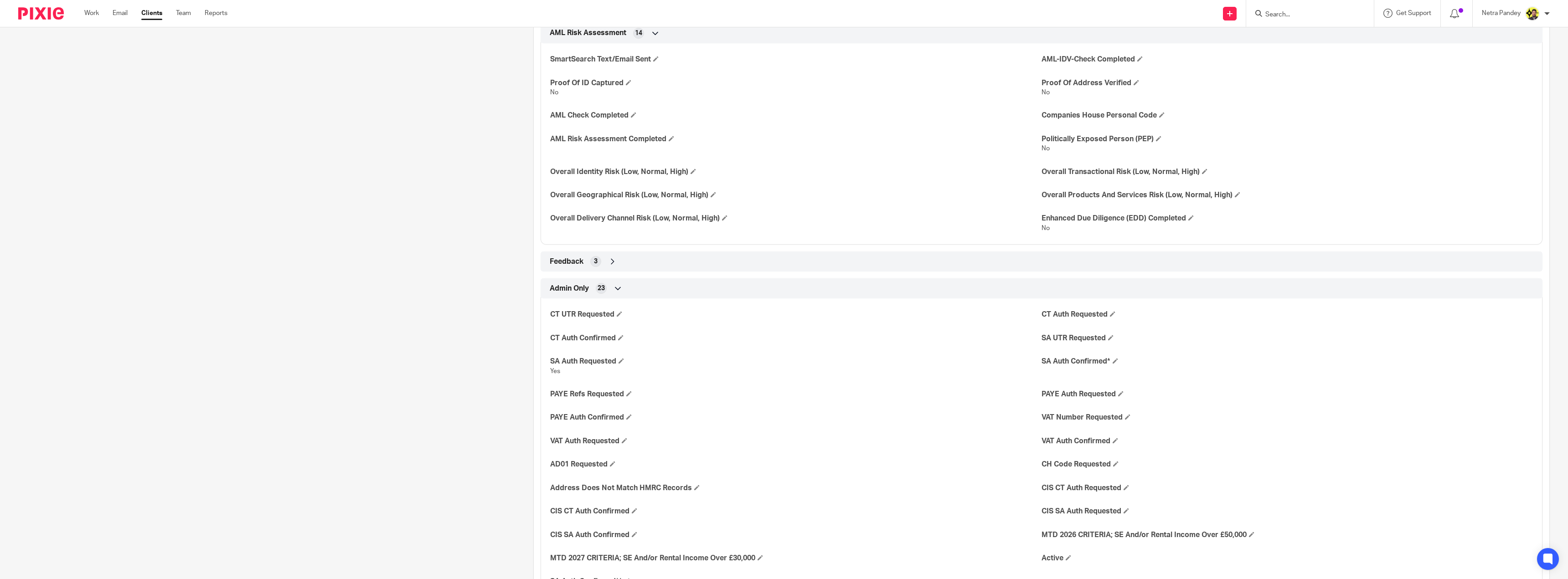
scroll to position [1366, 0]
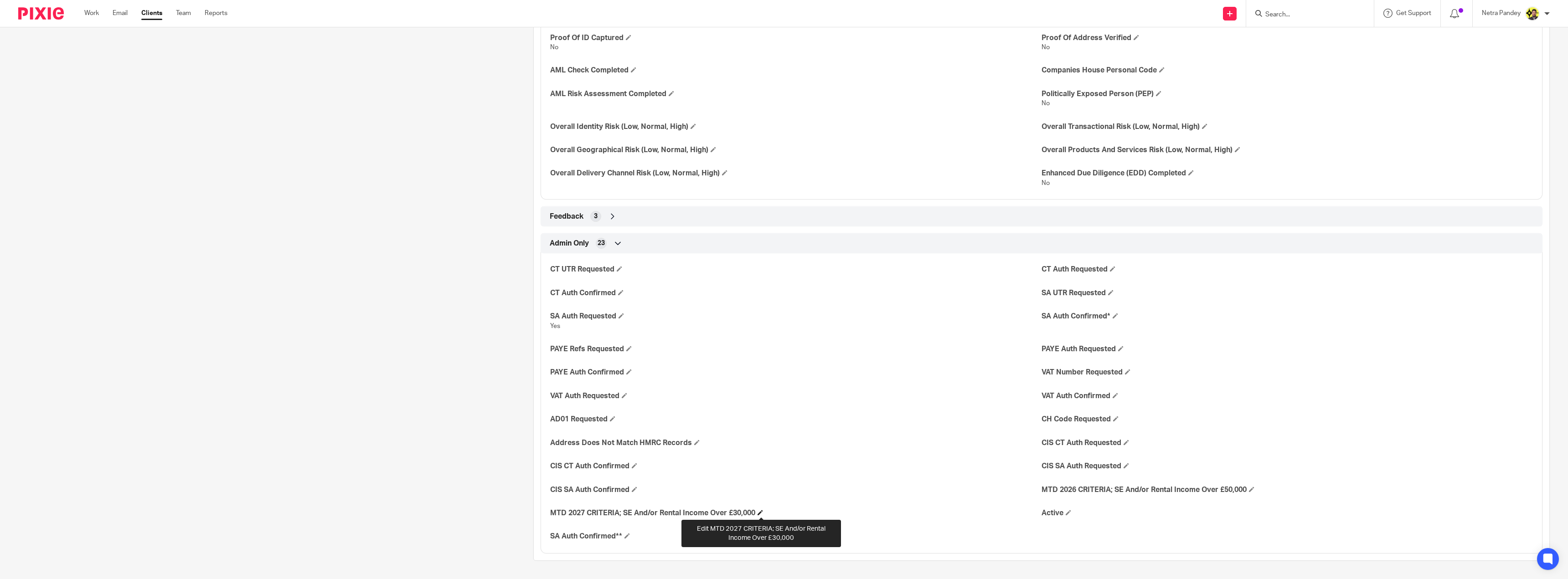
click at [760, 510] on span at bounding box center [760, 512] width 5 height 5
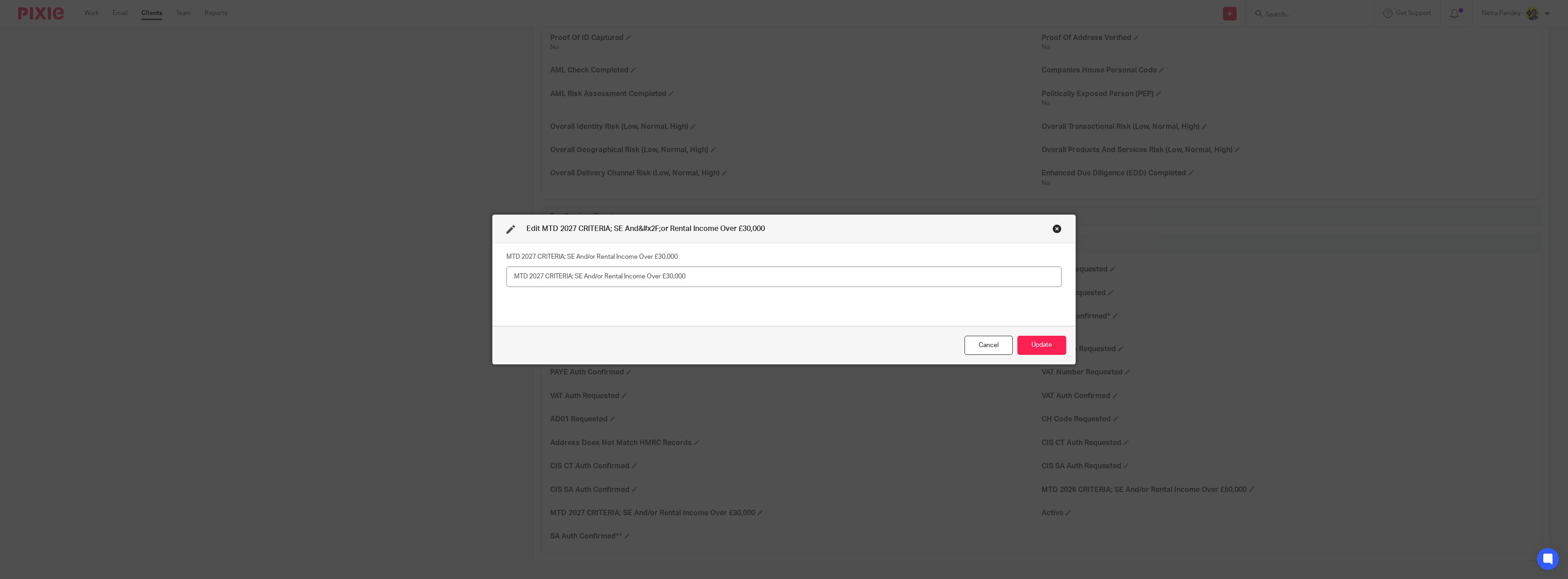
click at [658, 277] on input "text" at bounding box center [784, 277] width 555 height 21
type input "Yes"
click at [1031, 344] on button "Update" at bounding box center [1041, 345] width 49 height 19
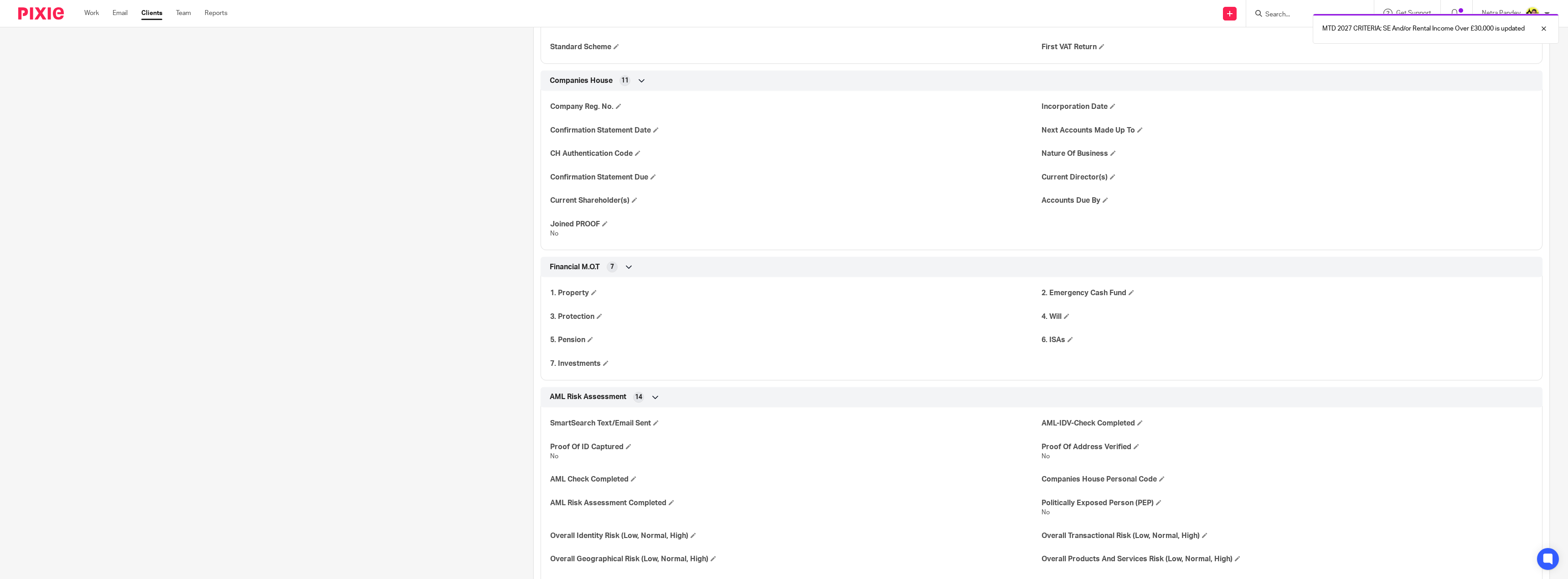
scroll to position [956, 0]
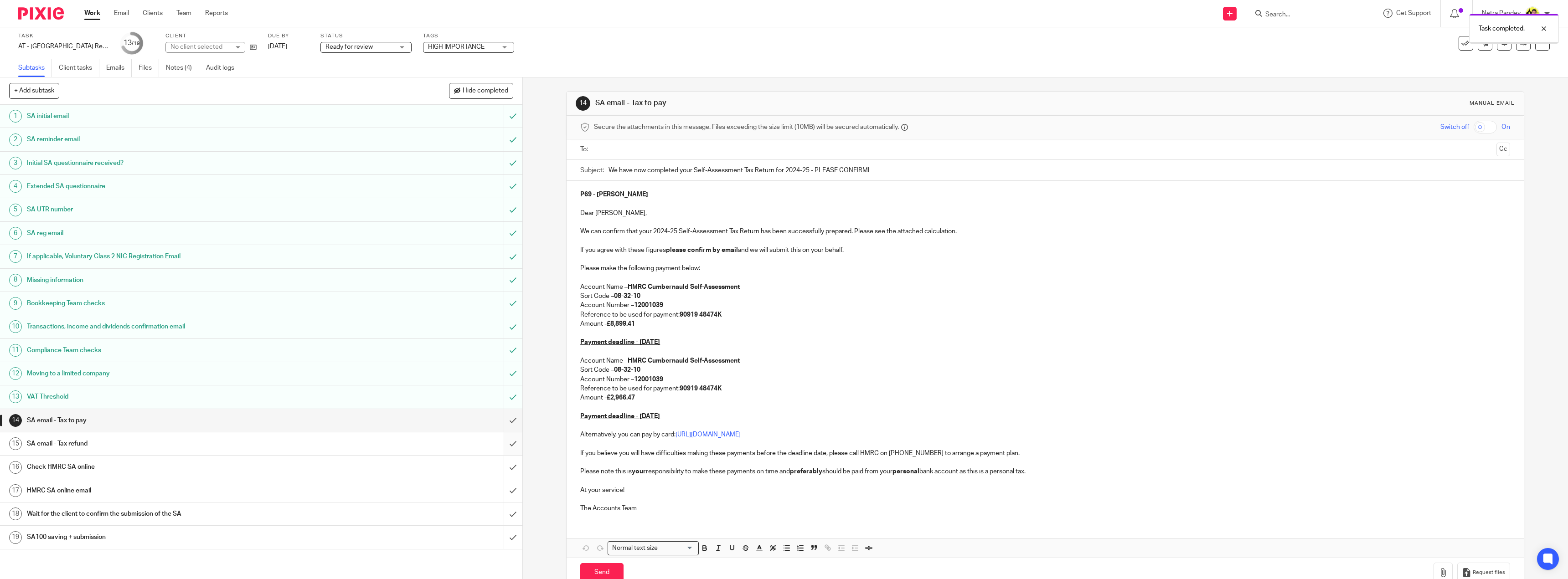
click at [503, 445] on input "submit" at bounding box center [261, 443] width 522 height 23
click at [505, 465] on input "submit" at bounding box center [261, 466] width 522 height 23
click at [500, 496] on input "submit" at bounding box center [261, 490] width 522 height 23
click at [620, 148] on input "text" at bounding box center [1045, 149] width 895 height 10
click at [1496, 156] on button "Cc" at bounding box center [1503, 150] width 13 height 13
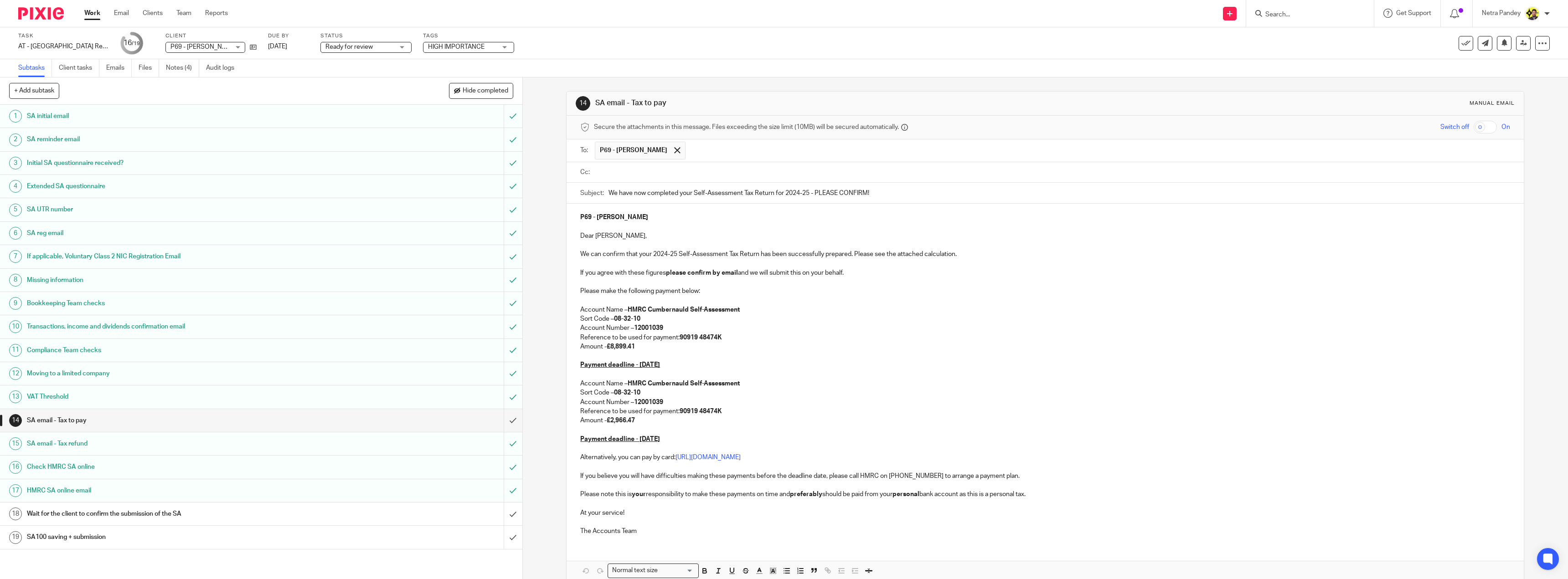
click at [604, 170] on input "text" at bounding box center [1052, 172] width 909 height 10
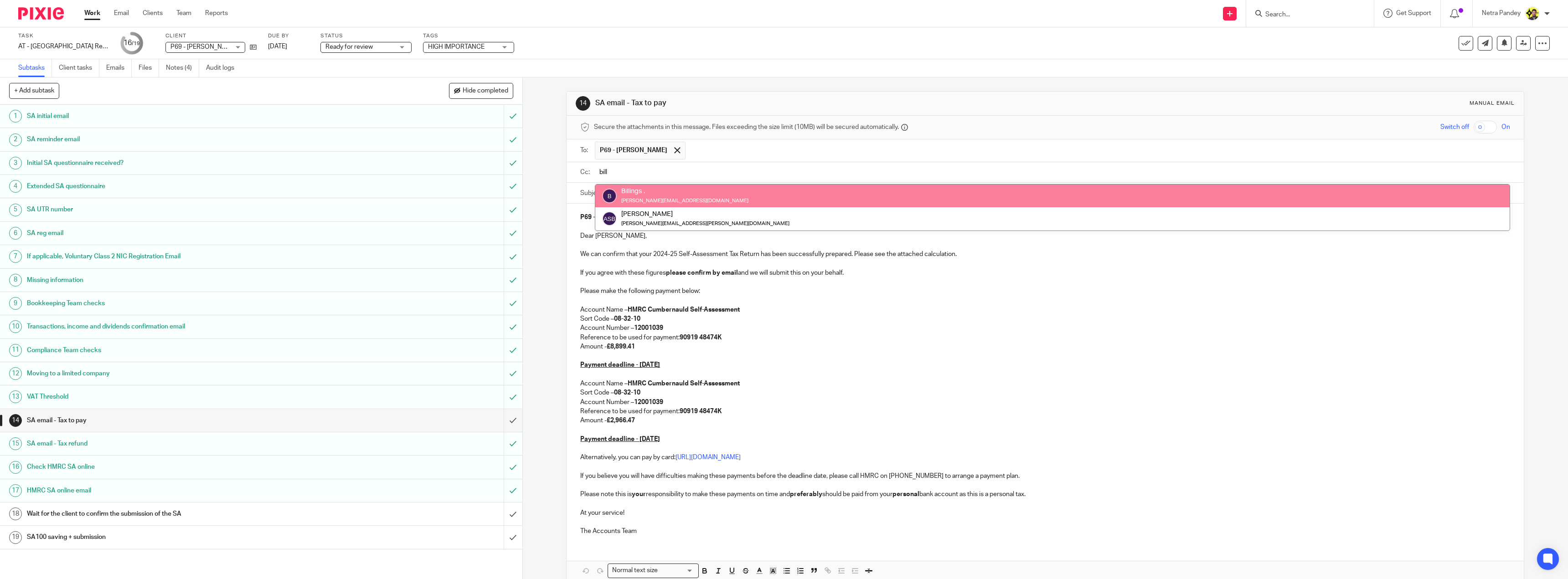
type input "bill"
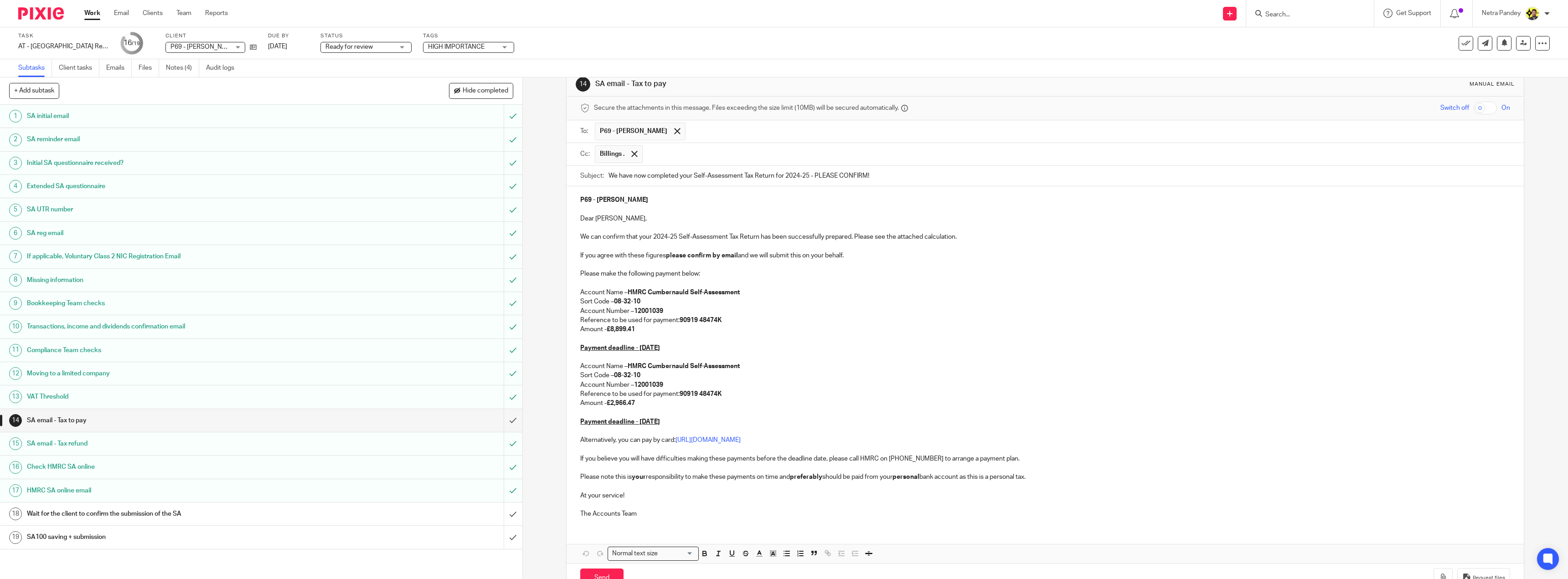
scroll to position [47, 0]
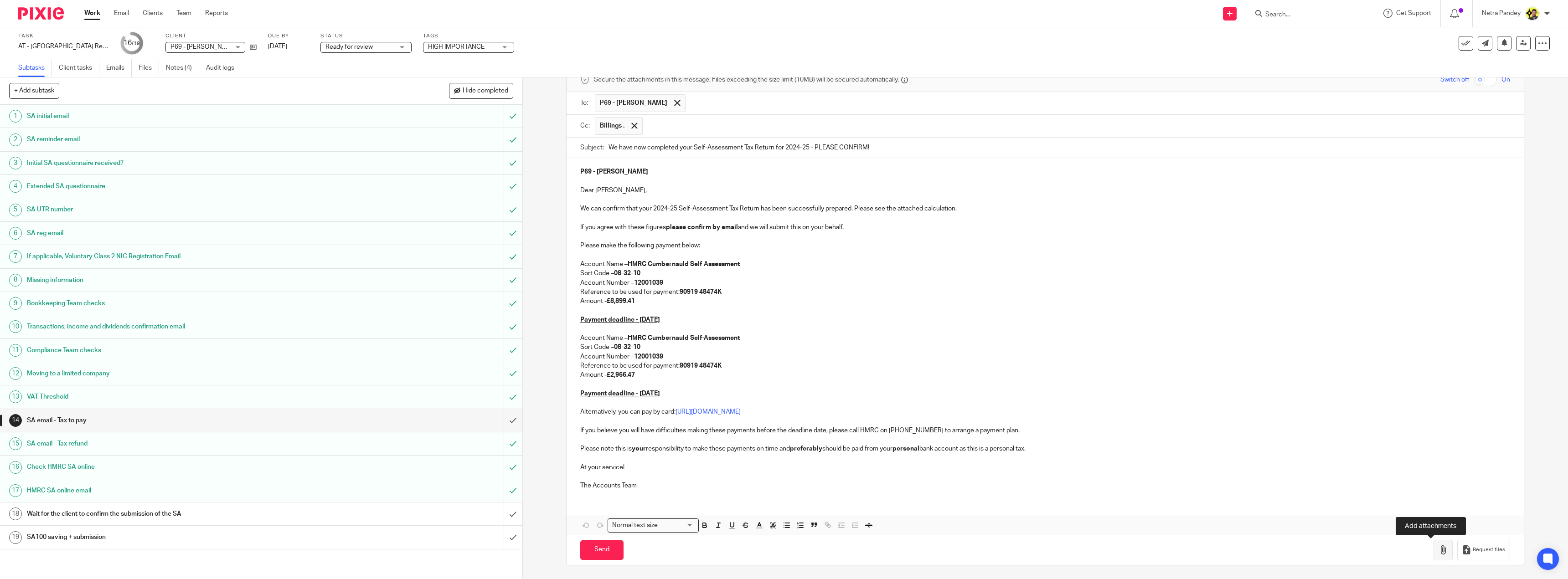
click at [1438, 550] on icon "button" at bounding box center [1443, 549] width 9 height 9
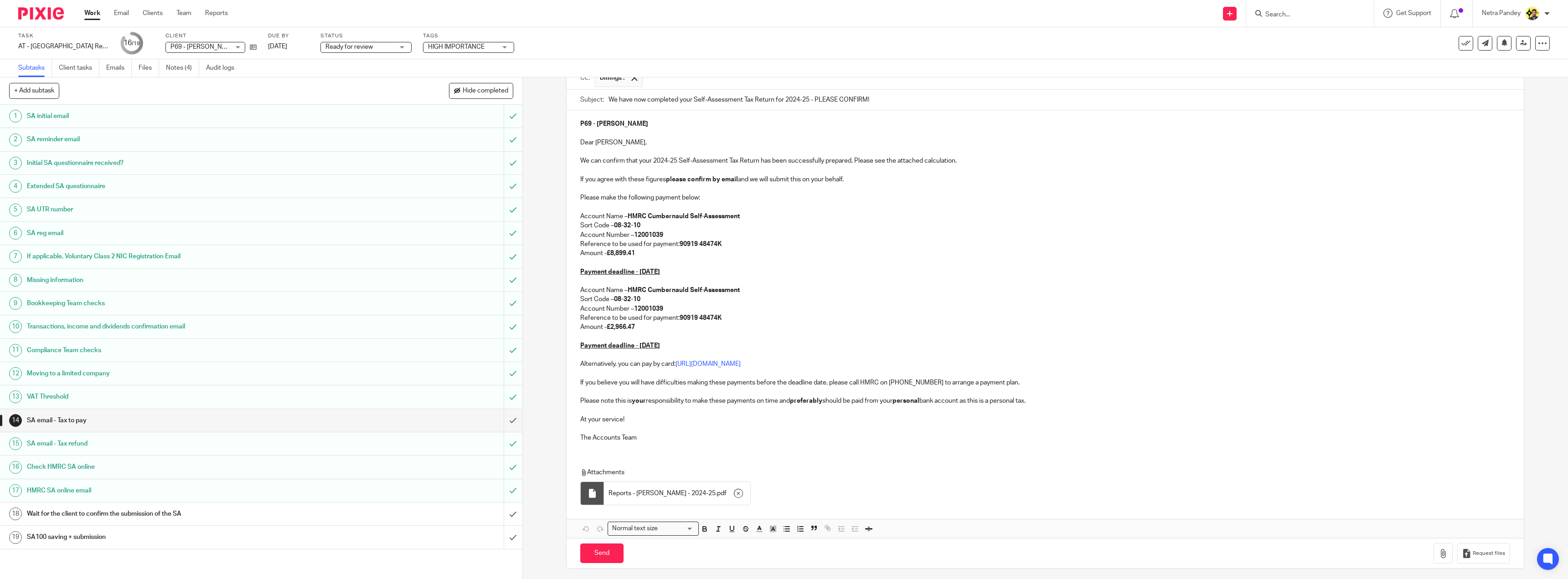
scroll to position [99, 0]
click at [600, 547] on input "Send" at bounding box center [601, 550] width 43 height 19
type input "Sent"
click at [186, 68] on link "Notes (4)" at bounding box center [183, 68] width 33 height 18
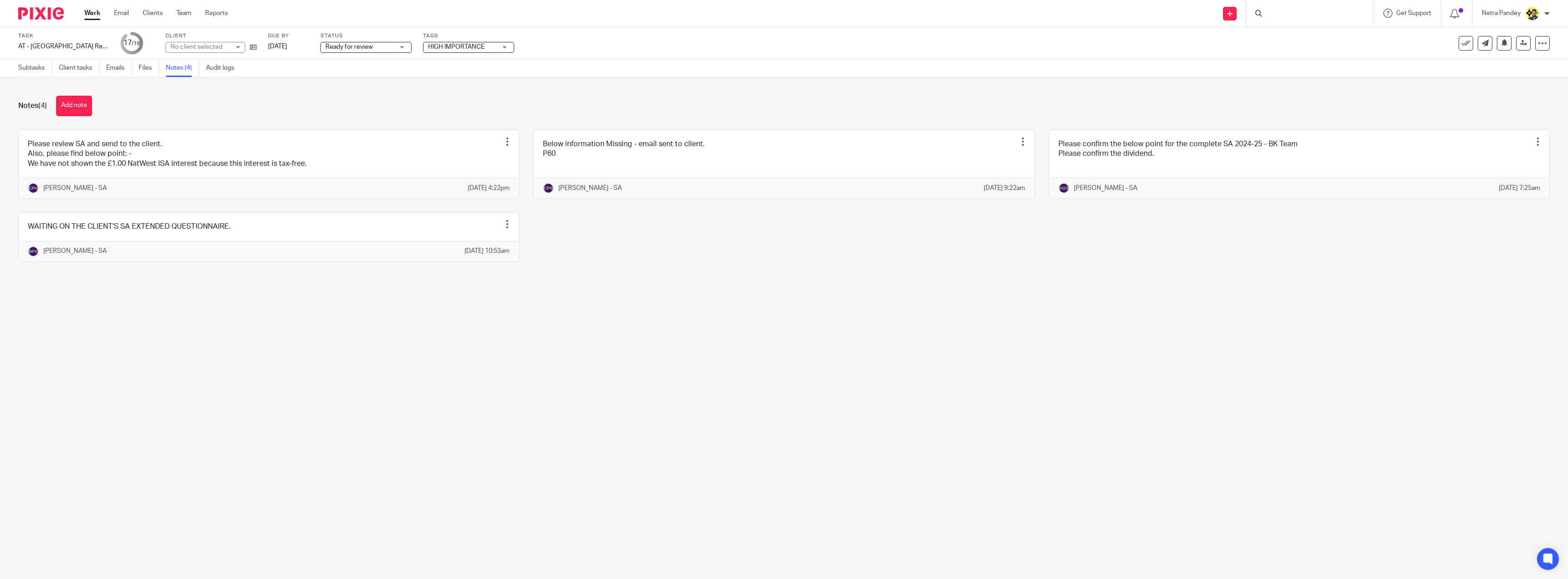
click at [166, 155] on link at bounding box center [268, 164] width 500 height 68
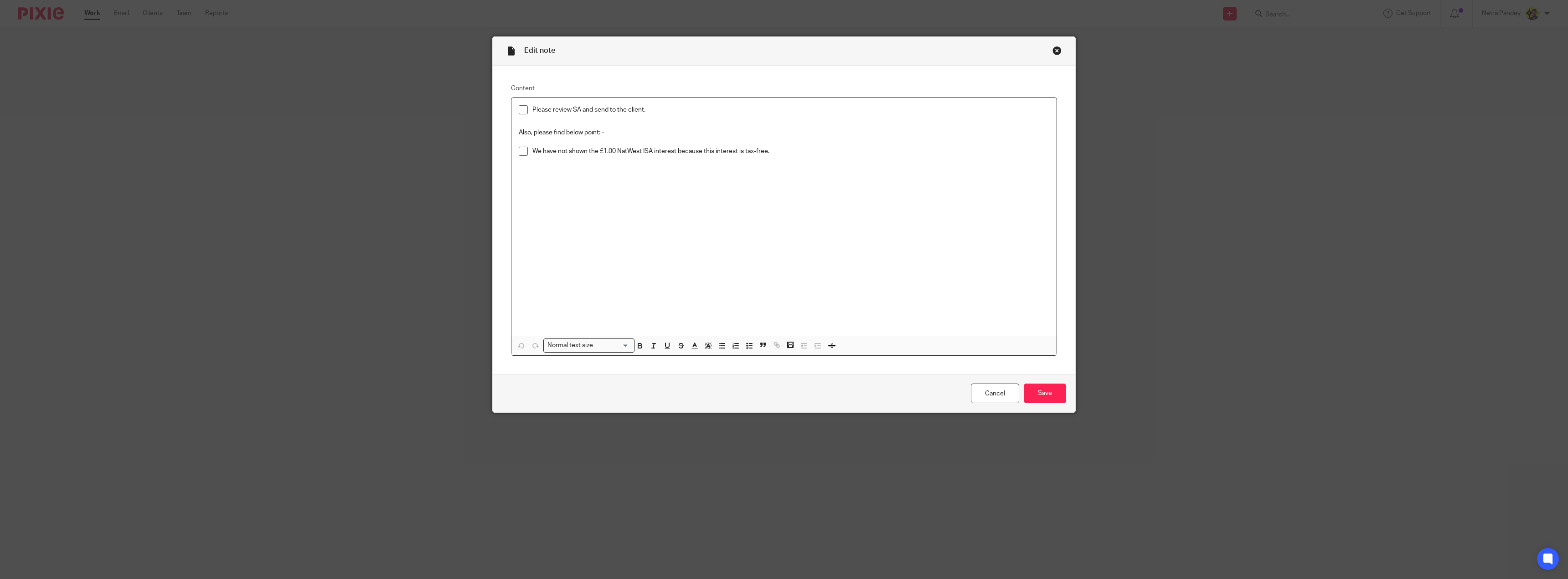
click at [522, 114] on li "Please review SA and send to the client." at bounding box center [784, 112] width 531 height 13
click at [522, 113] on span at bounding box center [523, 109] width 9 height 9
click at [521, 147] on span at bounding box center [523, 151] width 9 height 9
click at [1038, 390] on input "Save" at bounding box center [1045, 394] width 43 height 19
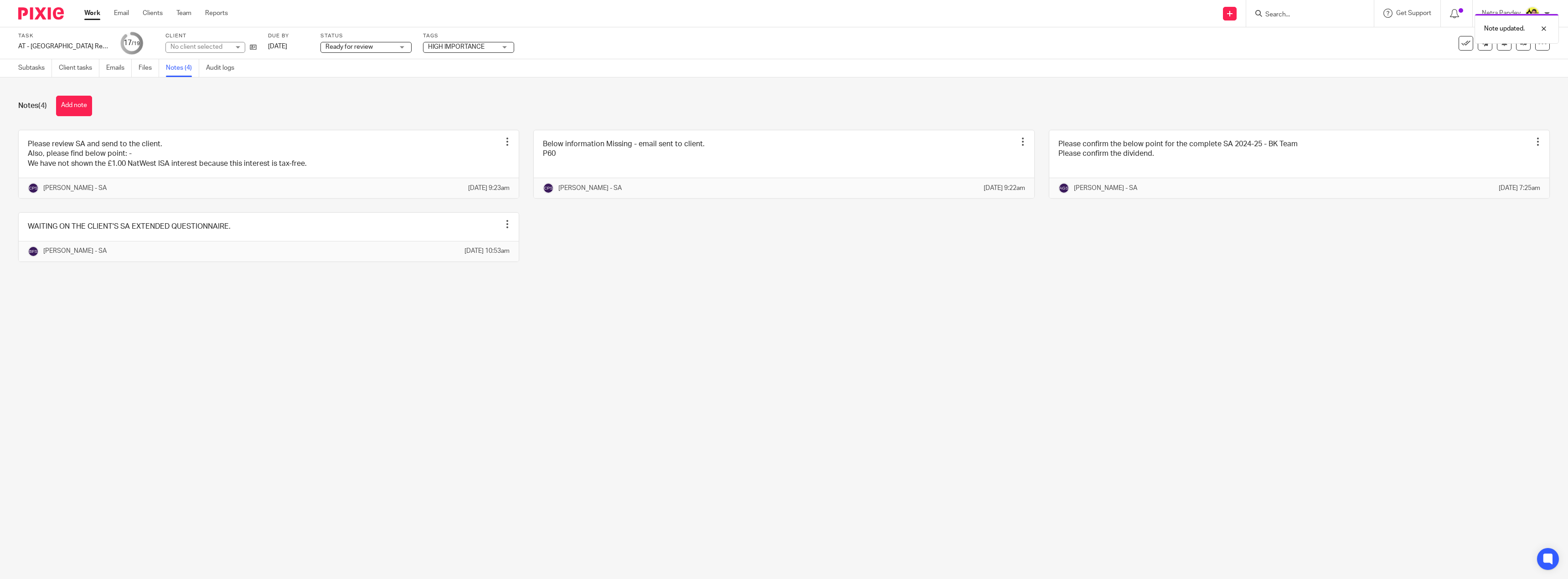
click at [361, 48] on span "Ready for review" at bounding box center [349, 47] width 47 height 6
click at [356, 189] on span "Ready to file" at bounding box center [344, 191] width 35 height 6
click at [453, 50] on span "HIGH IMPORTANCE" at bounding box center [462, 47] width 68 height 10
click at [456, 63] on span "HIGH IMPORTANCE" at bounding box center [466, 62] width 57 height 6
checkbox input "false"
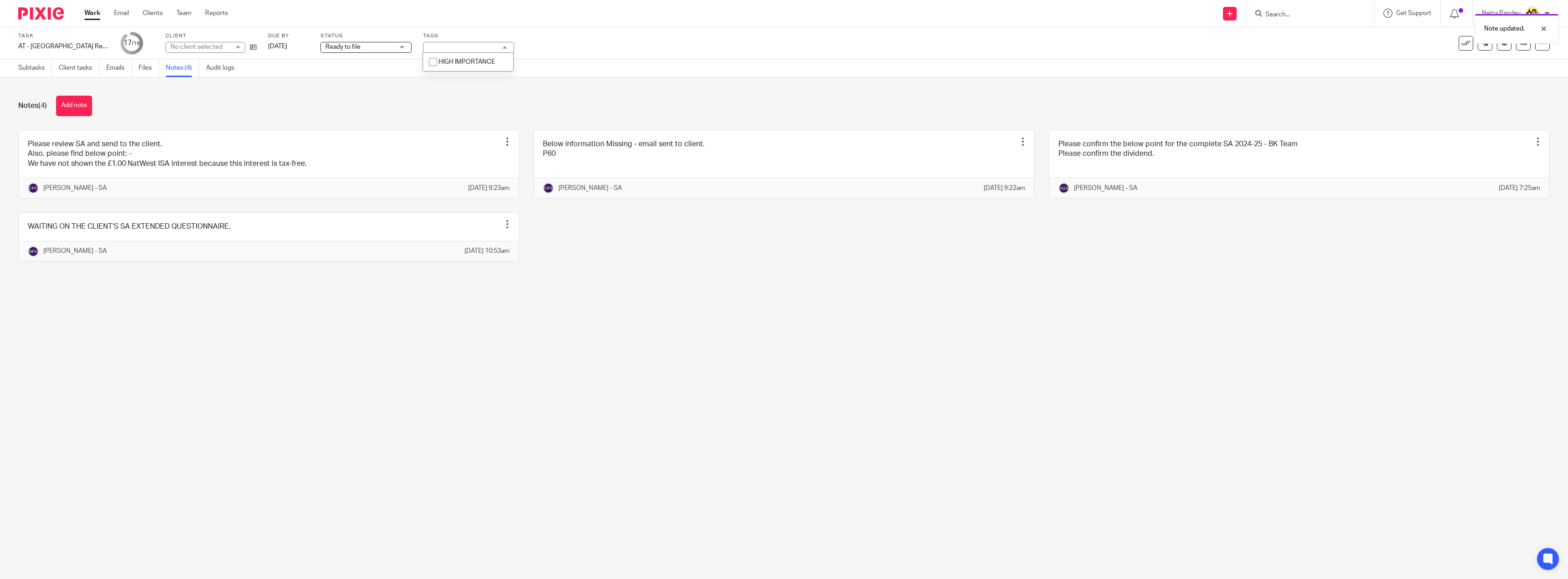
click at [460, 93] on div "Notes (4) Add note Please review SA and send to the client. Also, please find b…" at bounding box center [784, 185] width 1568 height 217
click at [1516, 40] on link at bounding box center [1524, 43] width 15 height 15
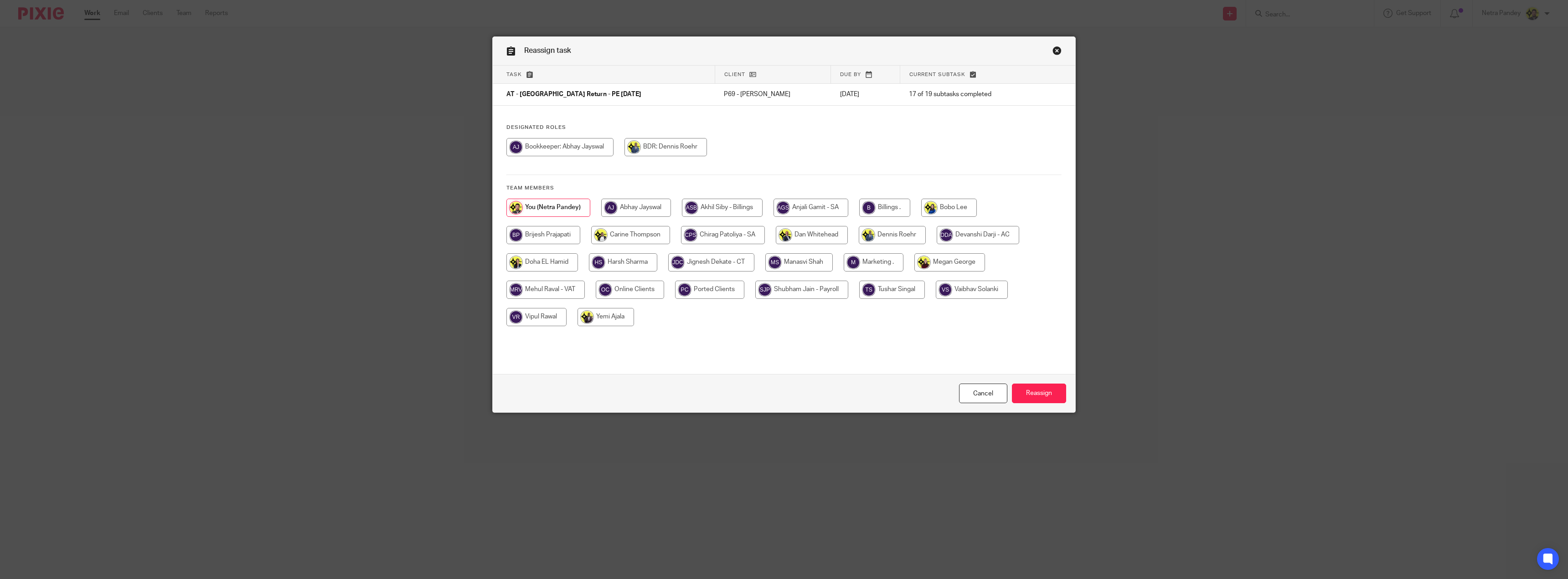
click at [883, 208] on input "radio" at bounding box center [885, 207] width 51 height 18
radio input "true"
click at [1032, 391] on input "Reassign" at bounding box center [1038, 394] width 54 height 19
